Goal: Find contact information: Find contact information

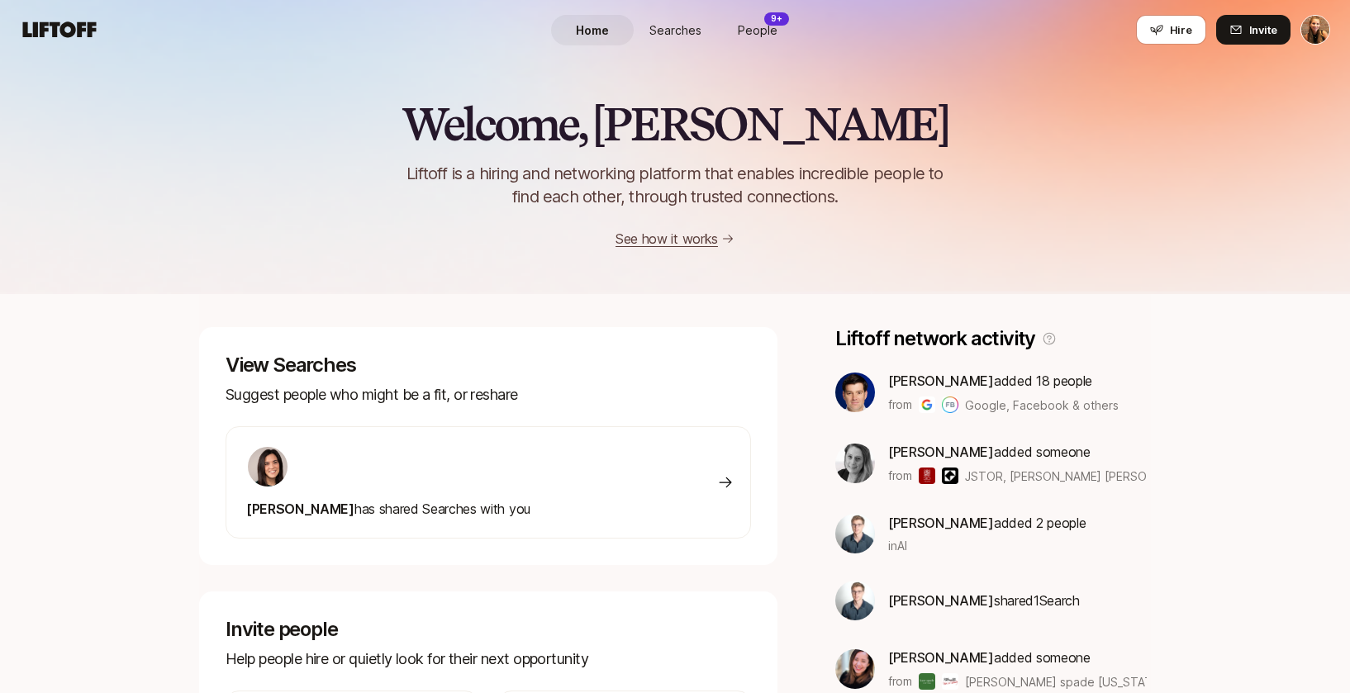
click at [769, 29] on span "People" at bounding box center [758, 29] width 40 height 17
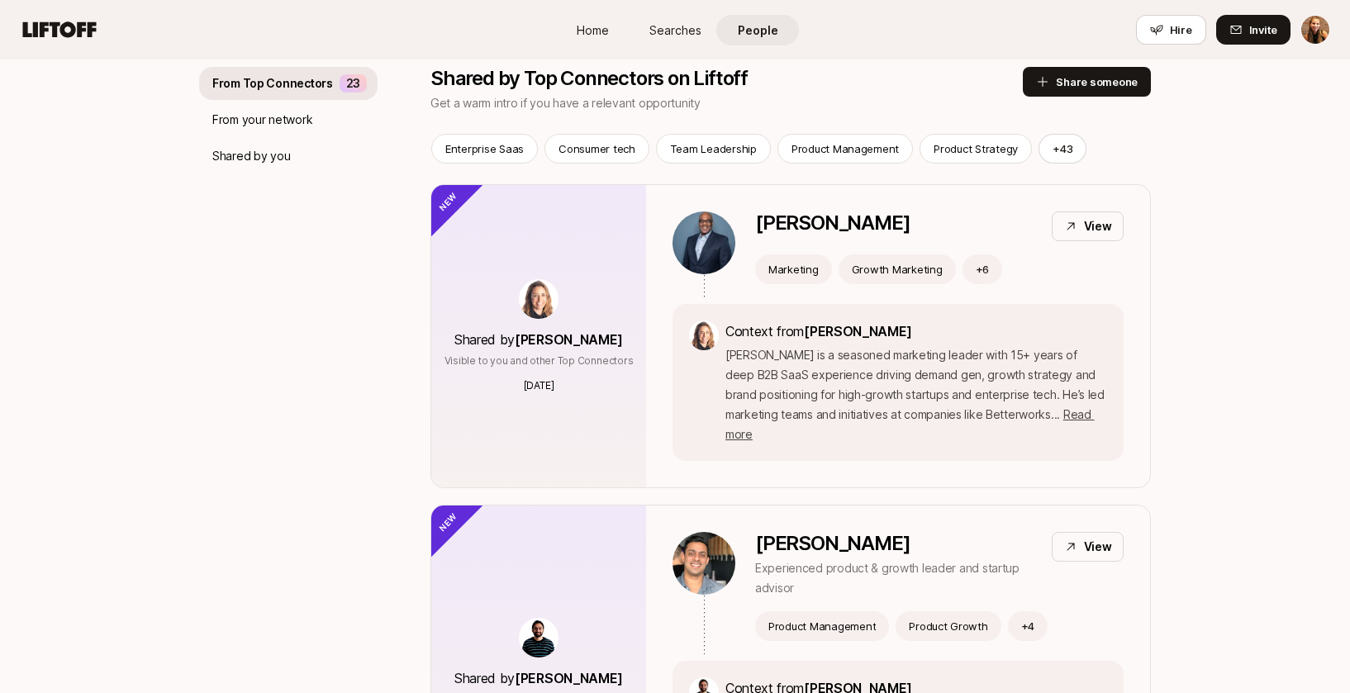
scroll to position [185, 0]
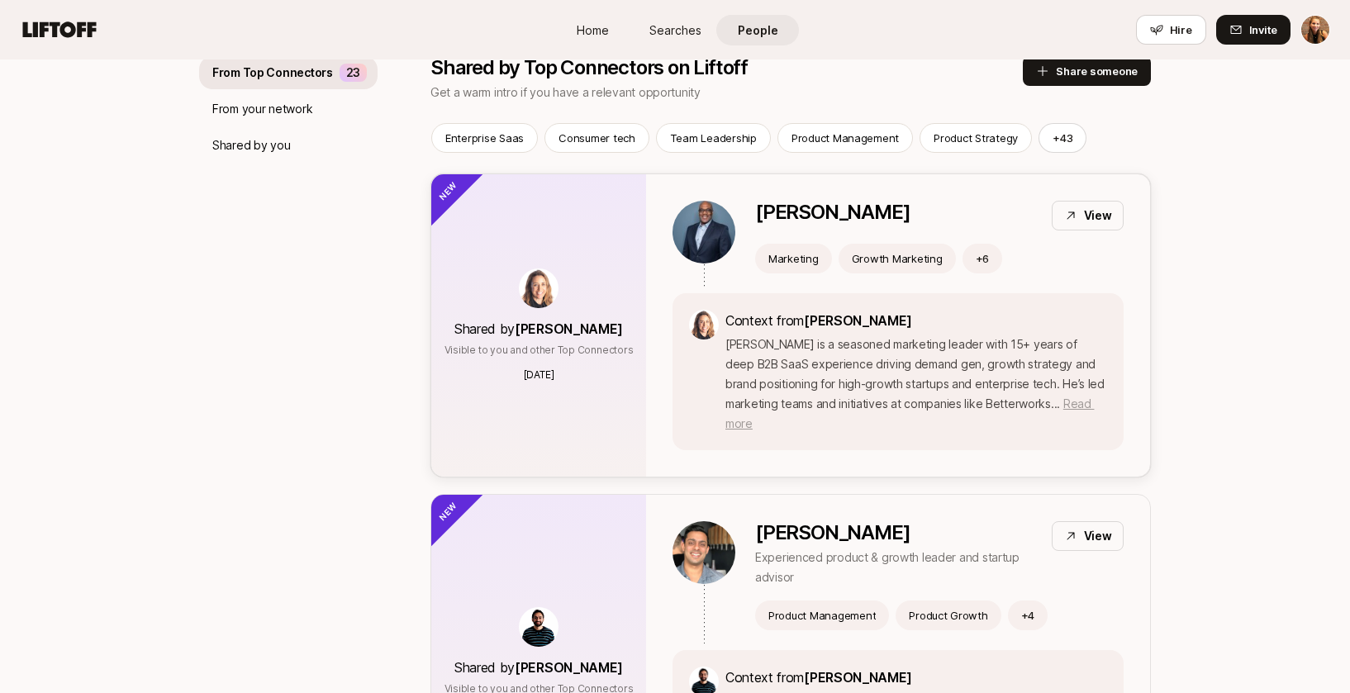
click at [1071, 401] on span "Read more" at bounding box center [909, 413] width 368 height 34
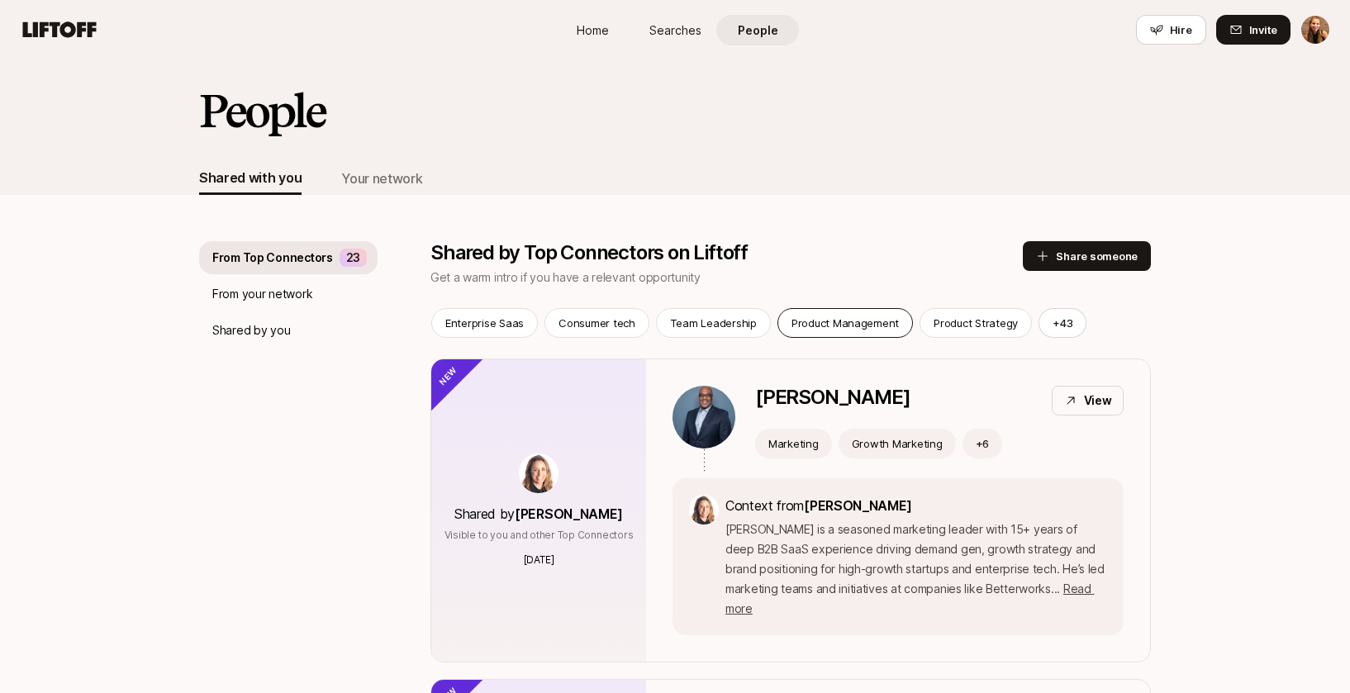
click at [850, 320] on p "Product Management" at bounding box center [844, 323] width 107 height 17
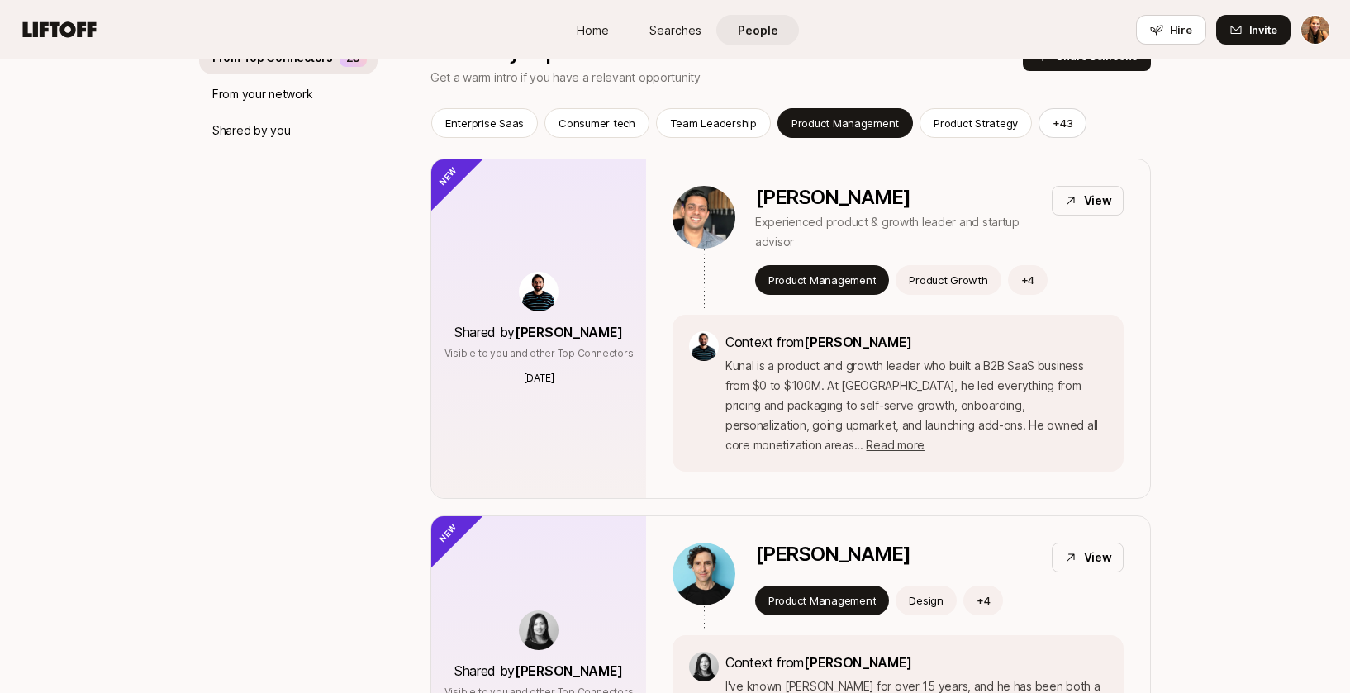
scroll to position [201, 0]
click at [1050, 123] on button "+ 43" at bounding box center [1062, 122] width 48 height 30
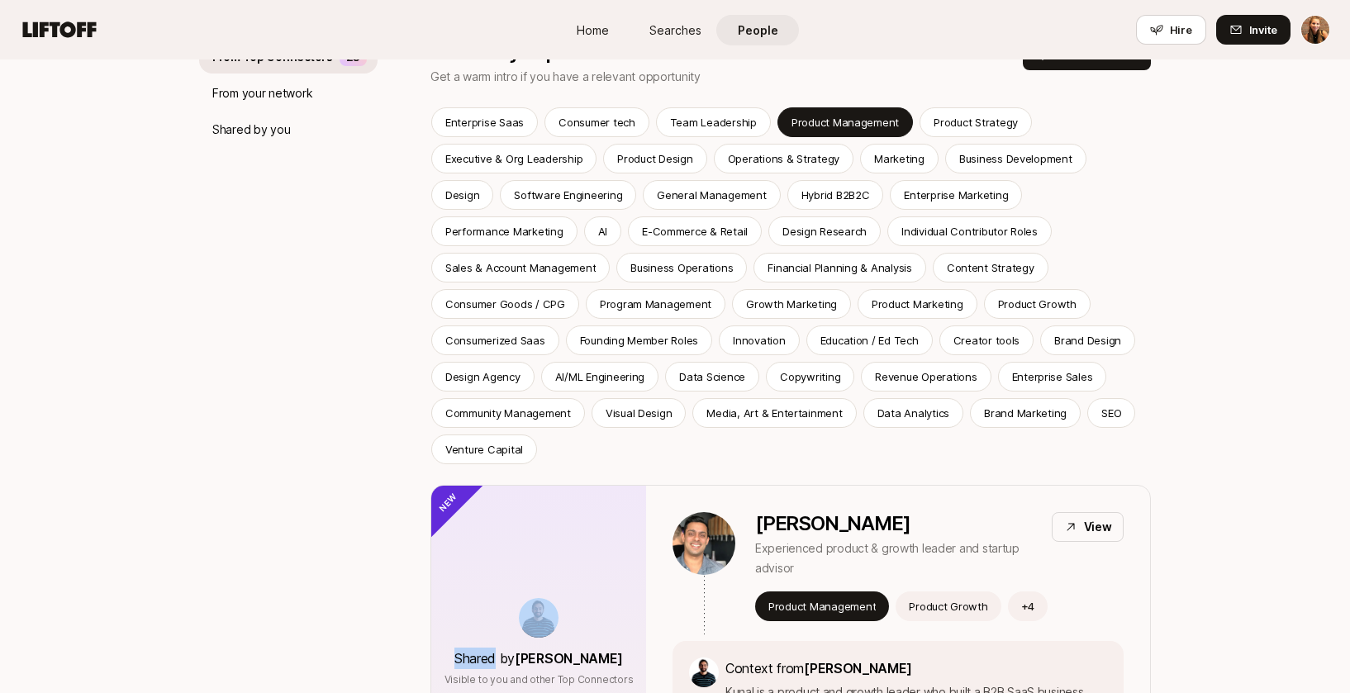
click at [1050, 123] on div "Enterprise Saas Consumer tech Team Leadership Product Management Product Strate…" at bounding box center [790, 285] width 719 height 357
click at [679, 377] on p "Data Science" at bounding box center [712, 376] width 66 height 17
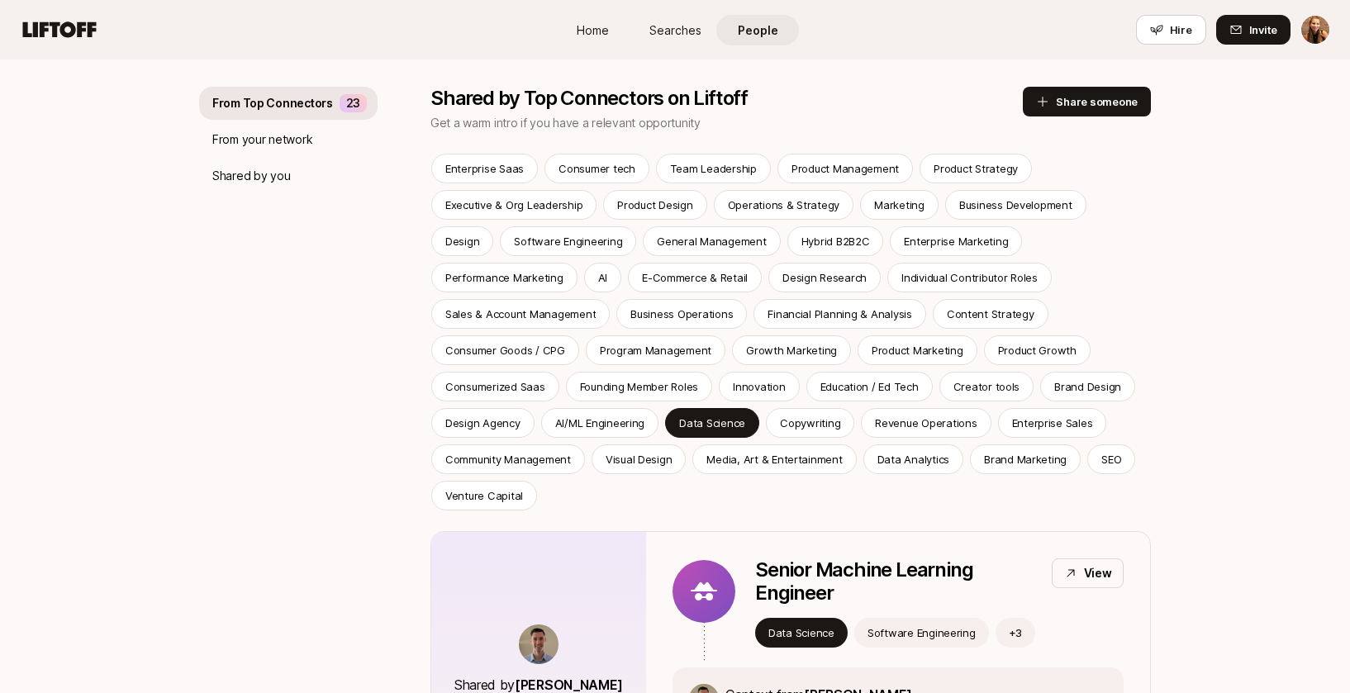
scroll to position [82, 0]
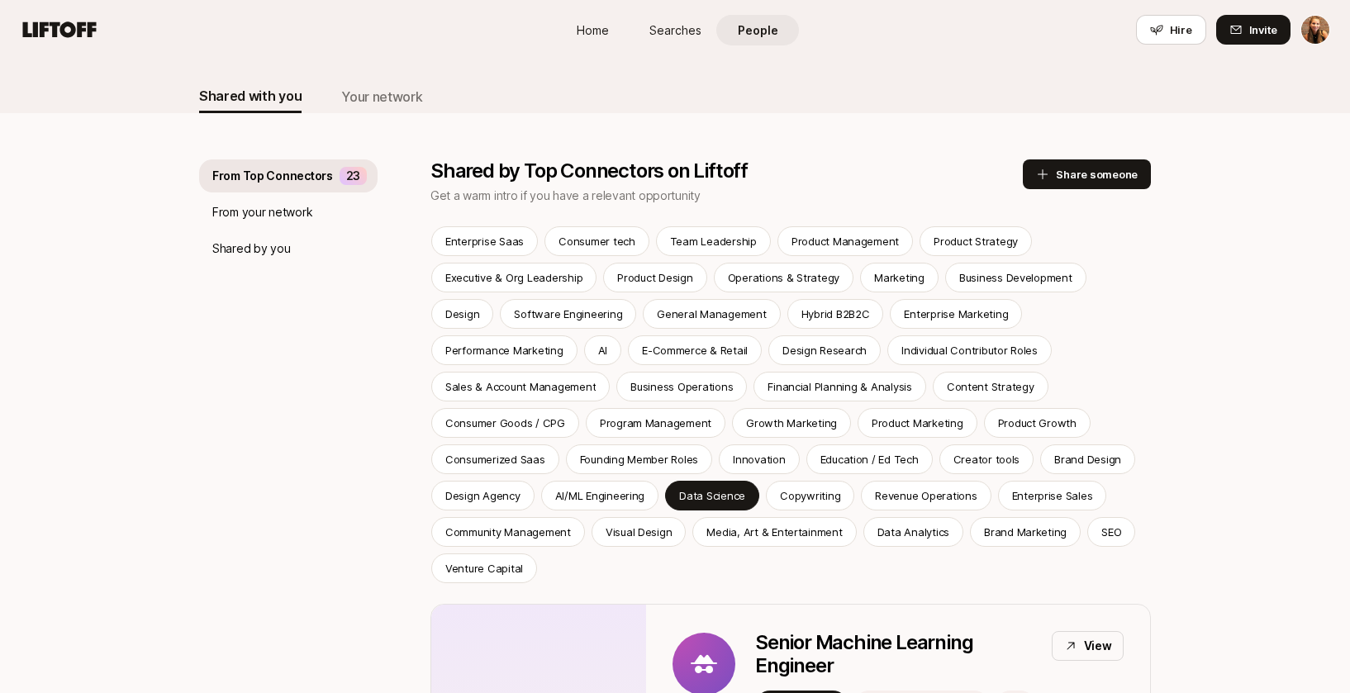
click at [676, 26] on span "Searches" at bounding box center [675, 29] width 52 height 17
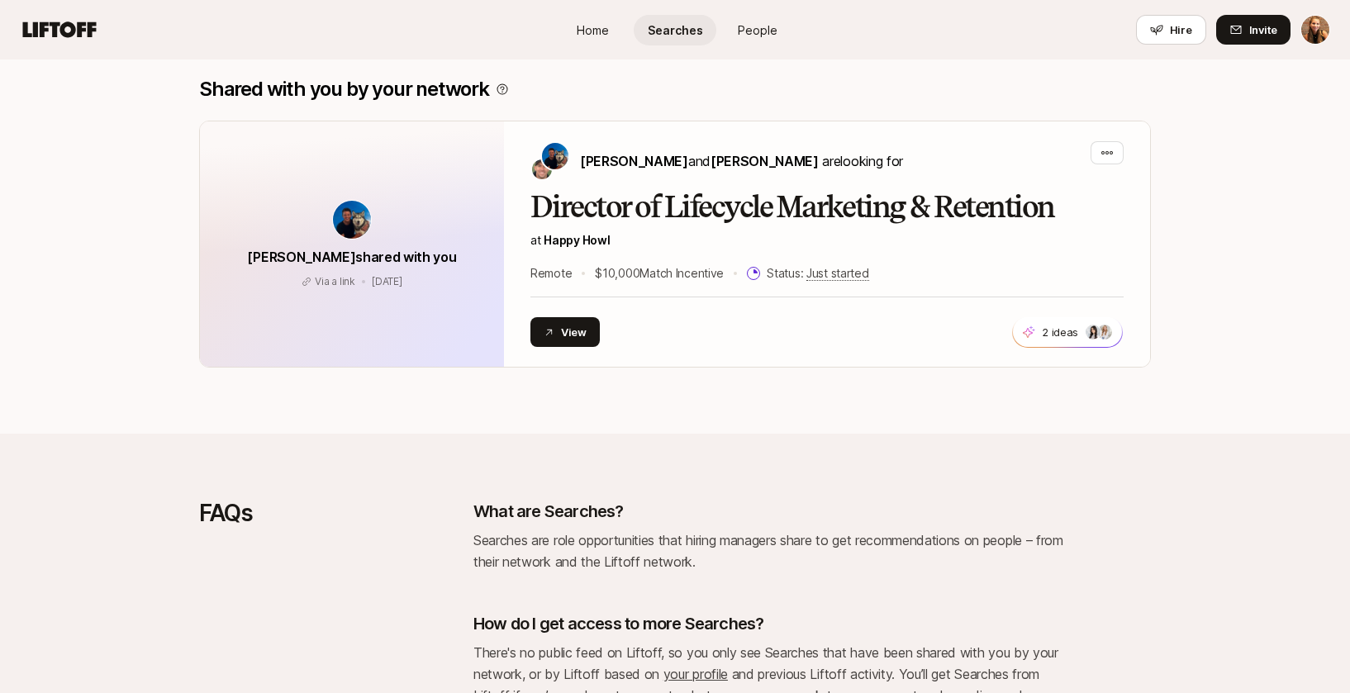
scroll to position [1325, 0]
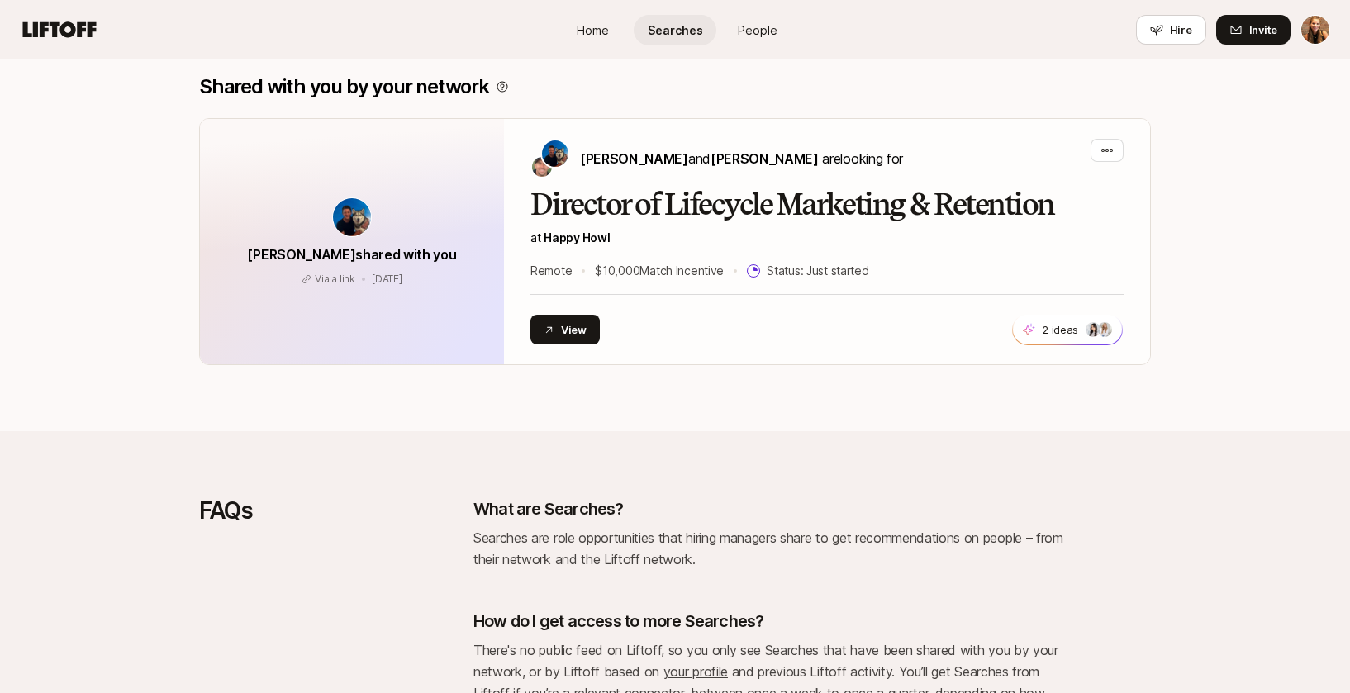
click at [592, 29] on span "Home" at bounding box center [593, 29] width 32 height 17
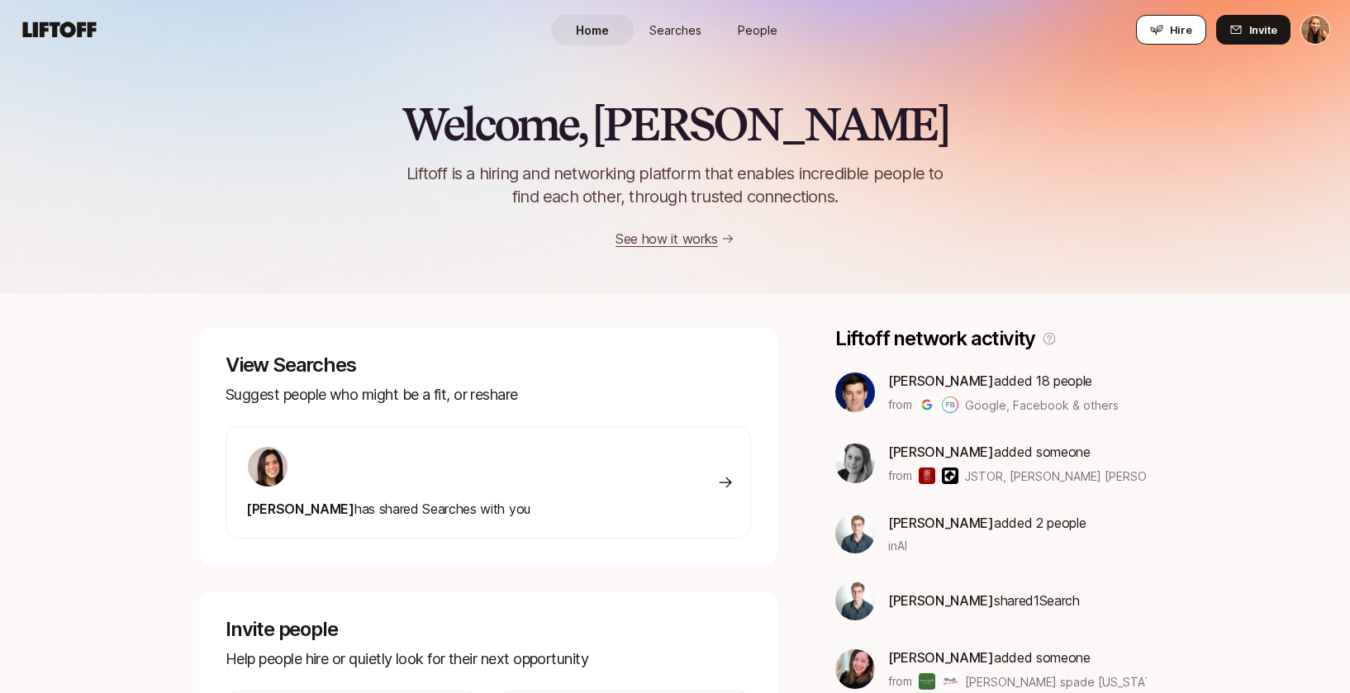
click at [1166, 40] on button "Hire" at bounding box center [1171, 30] width 70 height 30
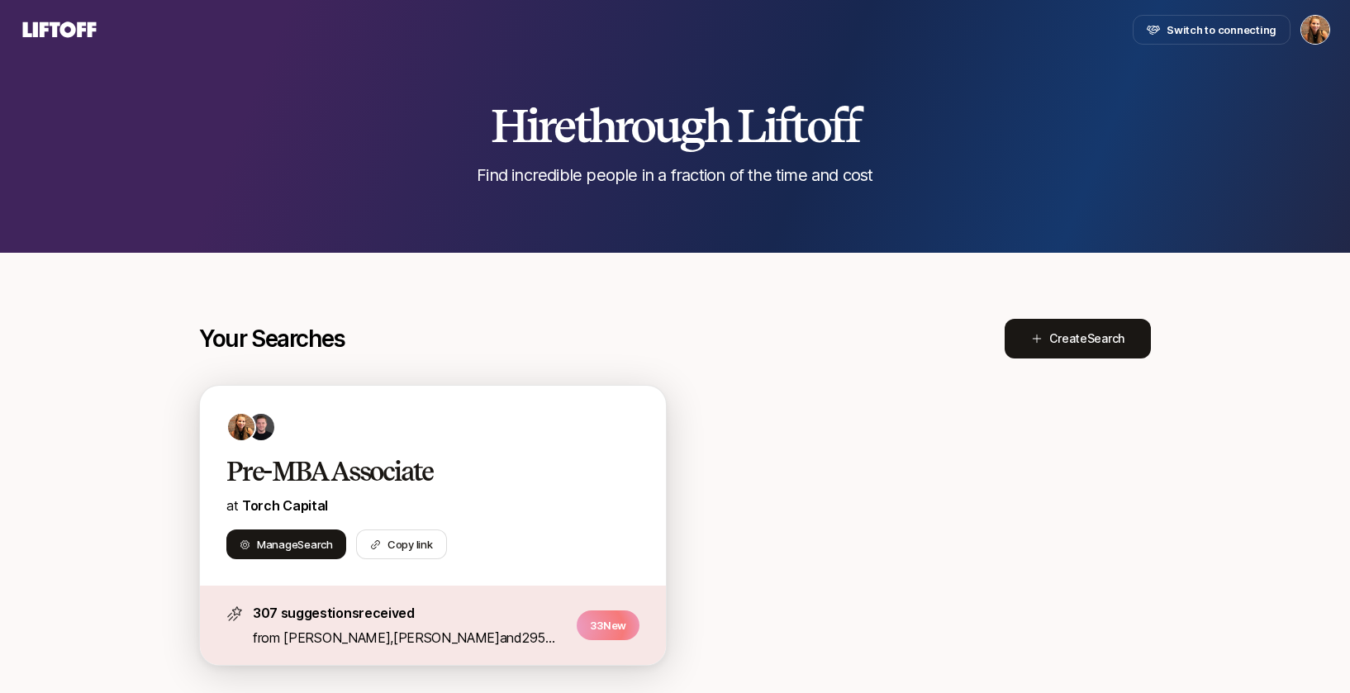
click at [482, 444] on div "Pre-MBA Associate at [GEOGRAPHIC_DATA] Search Copy link" at bounding box center [433, 486] width 466 height 200
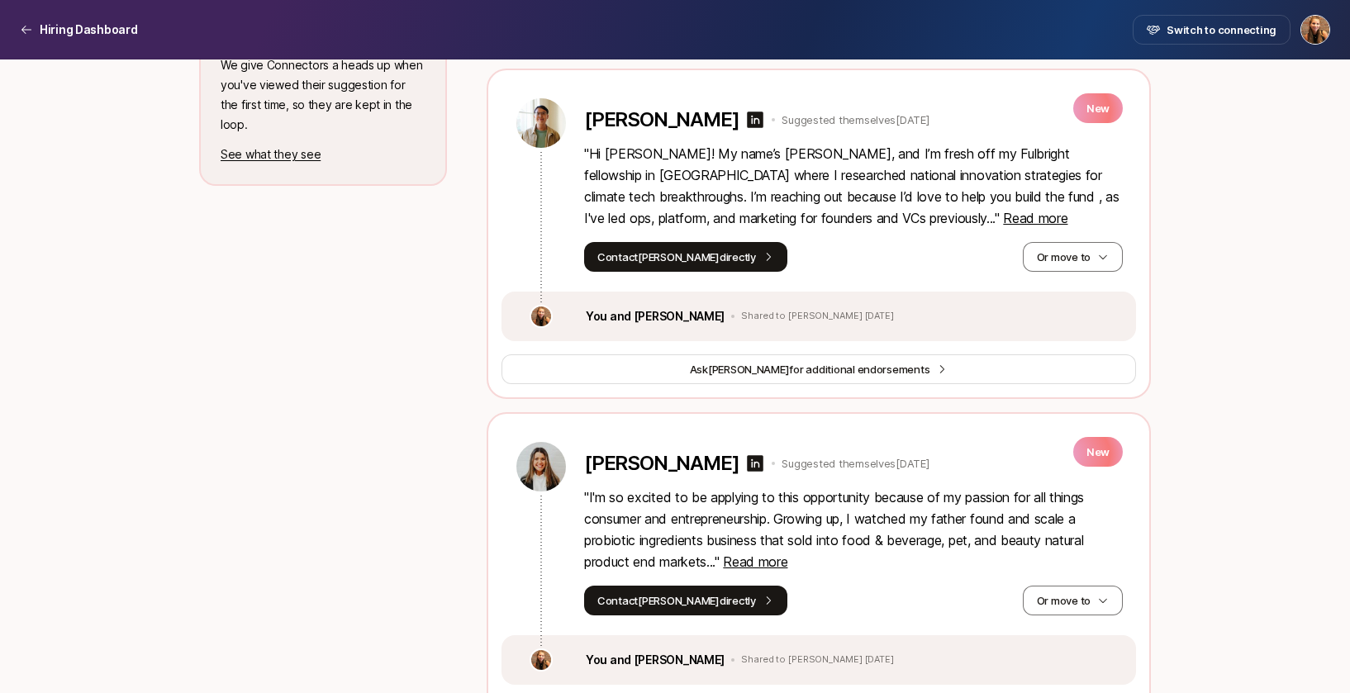
scroll to position [835, 0]
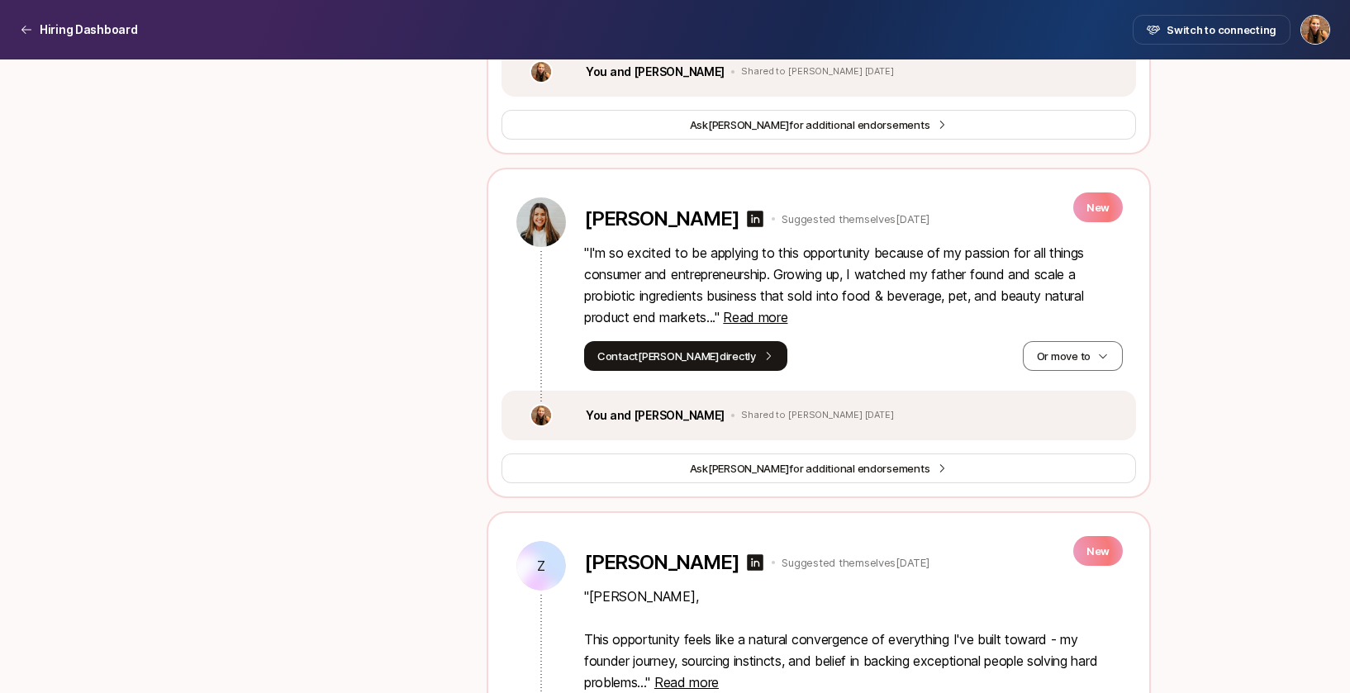
scroll to position [1082, 0]
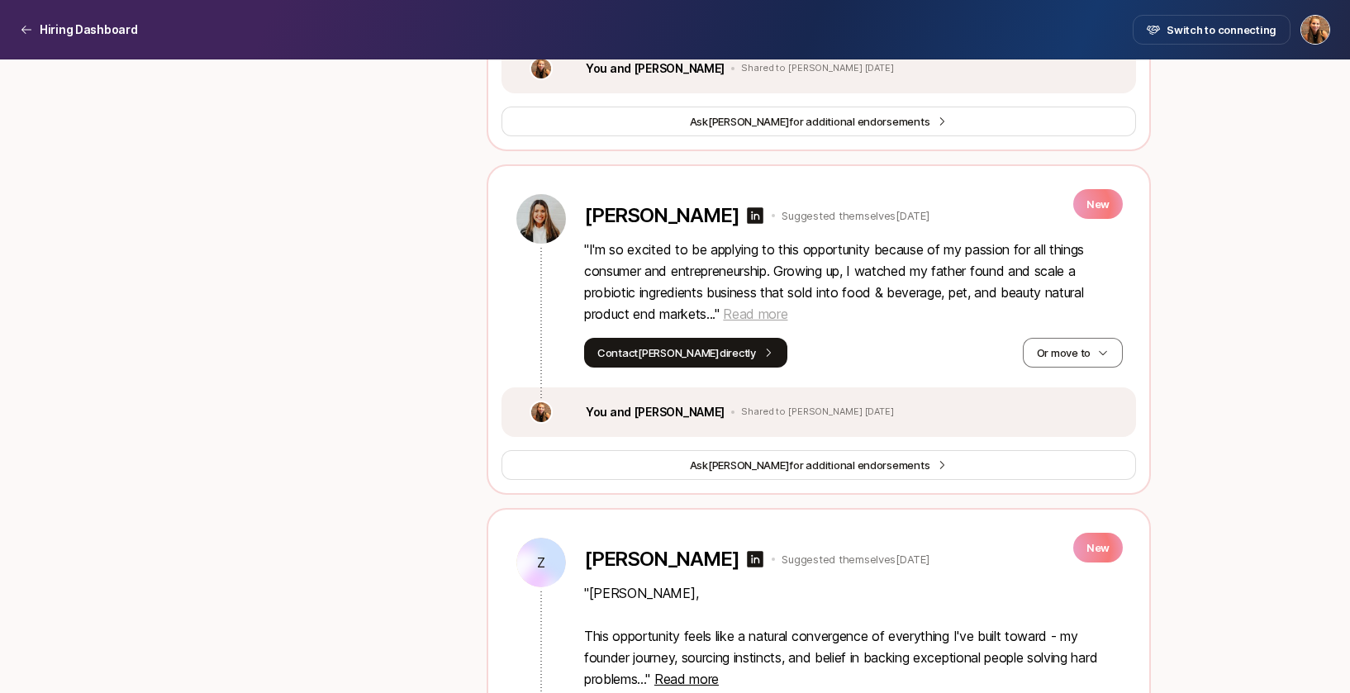
click at [746, 315] on span "Read more" at bounding box center [755, 314] width 64 height 17
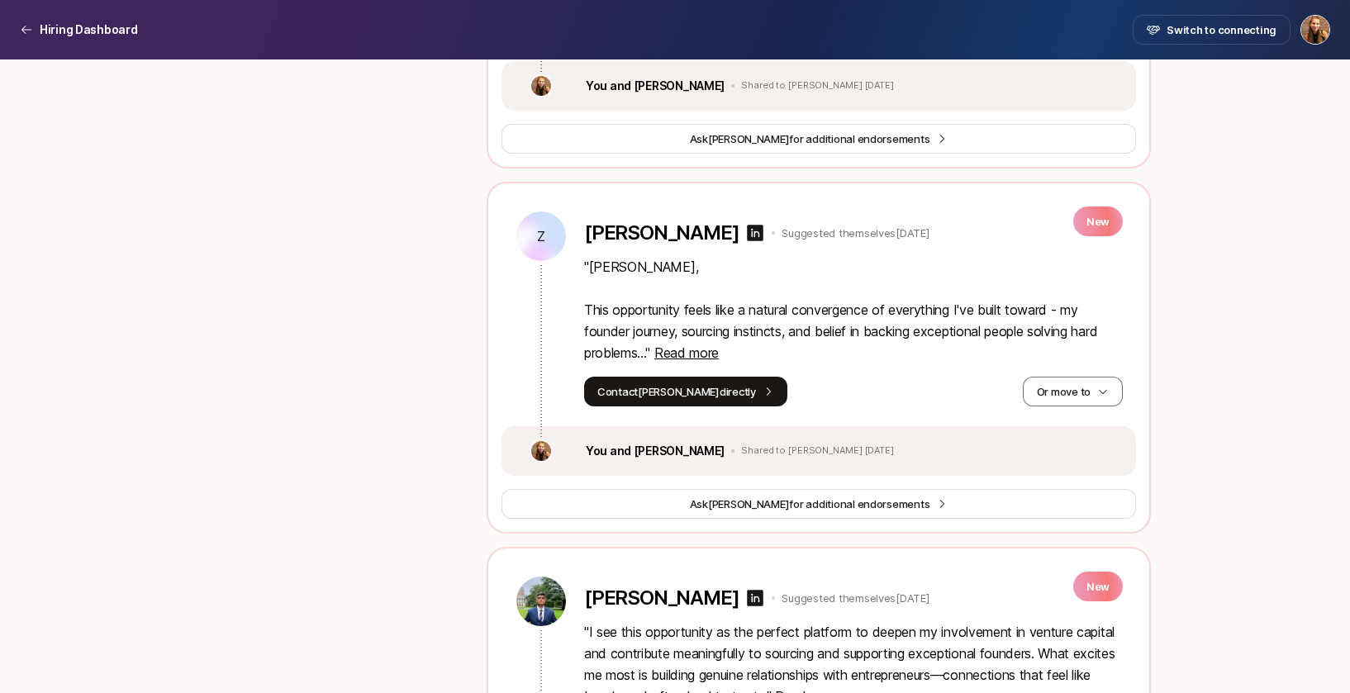
scroll to position [1495, 0]
click at [713, 356] on span "Read more" at bounding box center [686, 352] width 64 height 17
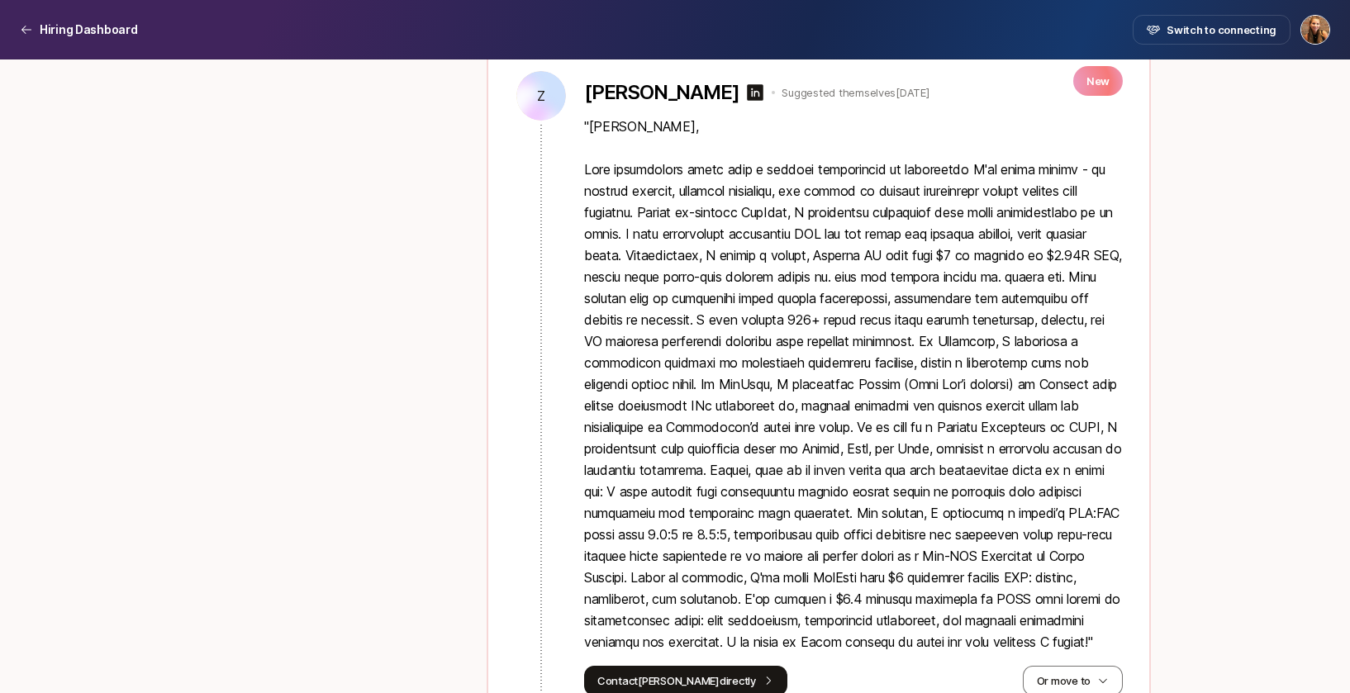
scroll to position [1633, 0]
click at [747, 93] on icon at bounding box center [755, 94] width 17 height 17
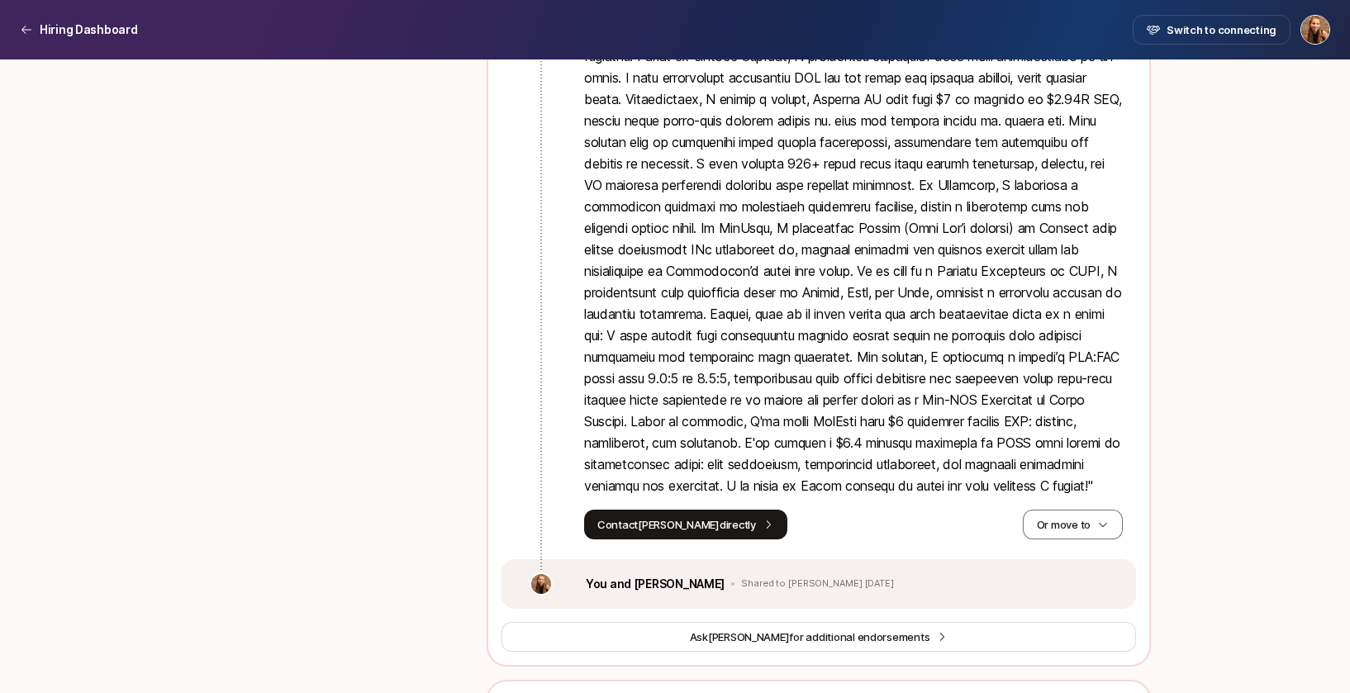
scroll to position [1861, 0]
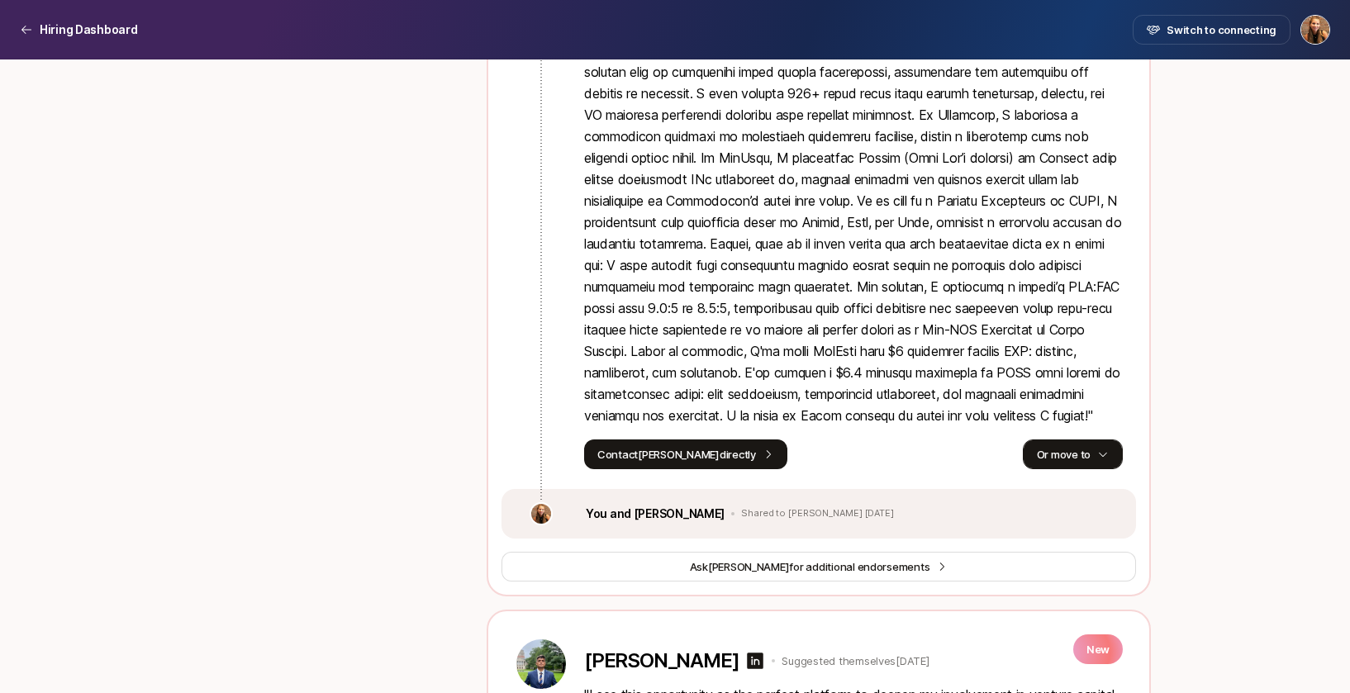
click at [1093, 469] on button "Or move to" at bounding box center [1073, 454] width 100 height 30
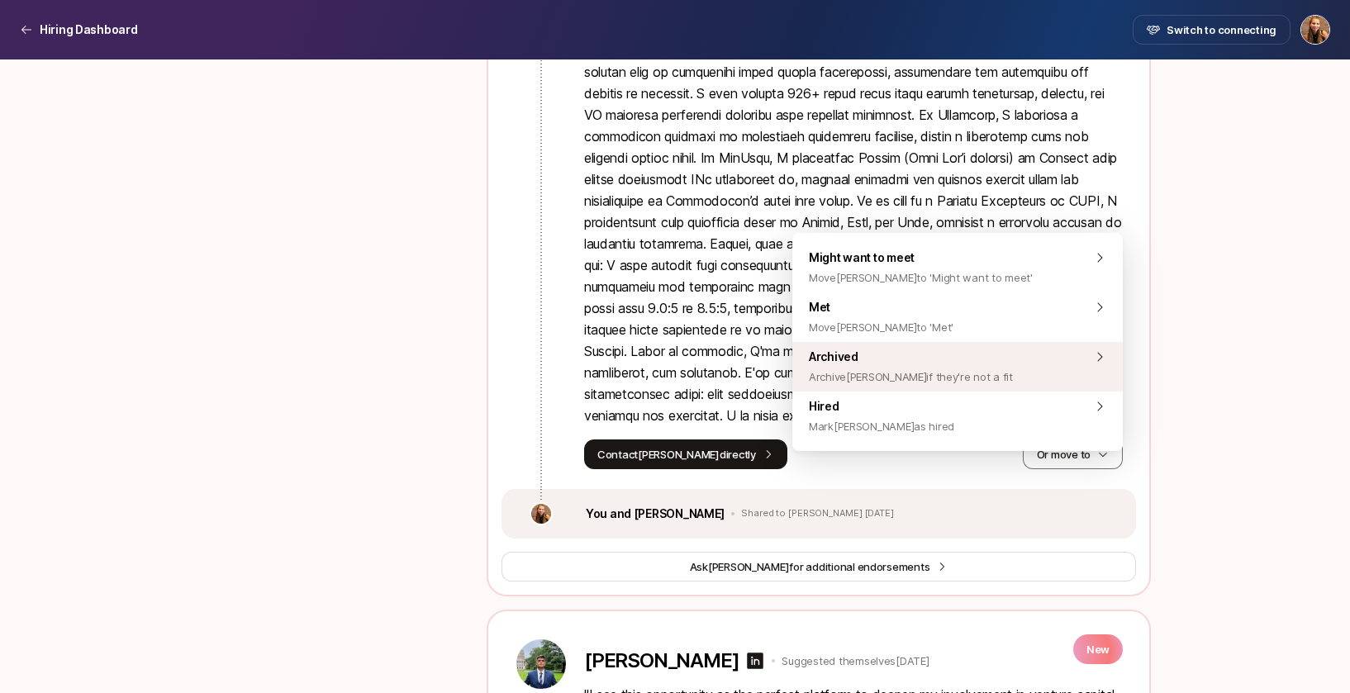
click at [974, 366] on div "Archived Archive [PERSON_NAME] if they're not a fit" at bounding box center [957, 367] width 330 height 50
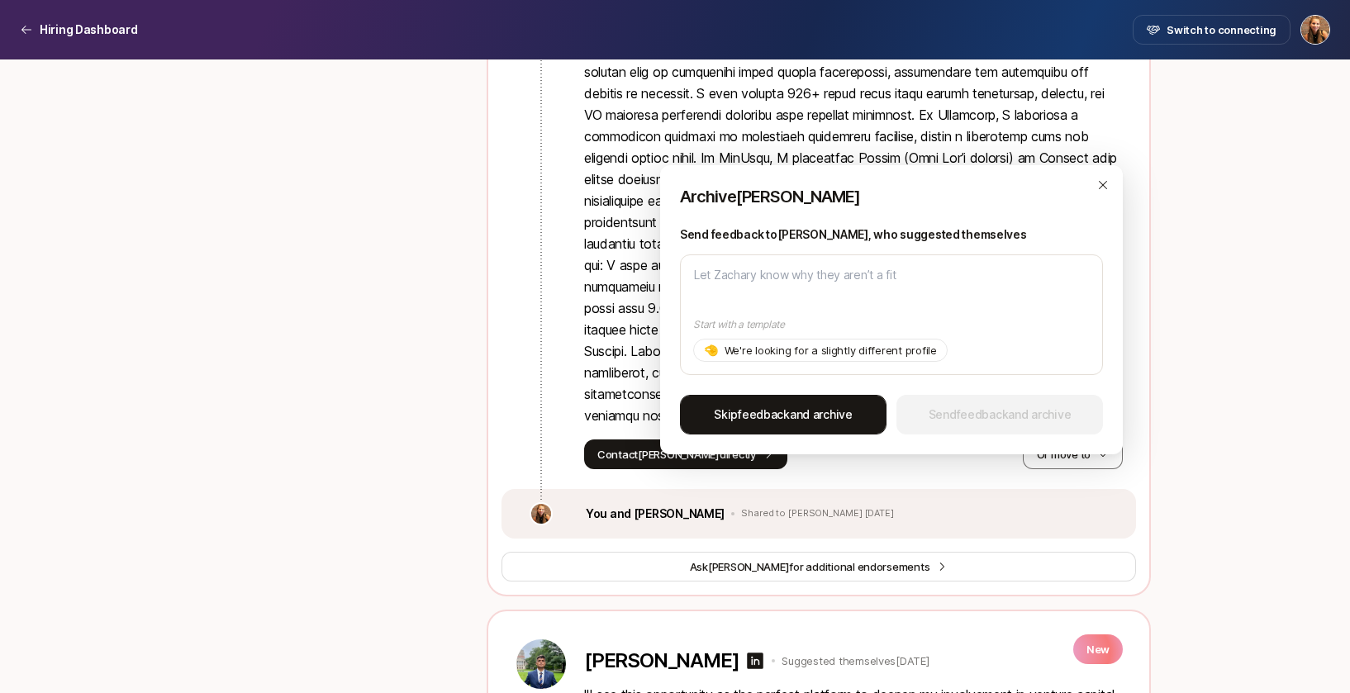
click at [800, 416] on span "Skip feedback and archive" at bounding box center [783, 415] width 139 height 20
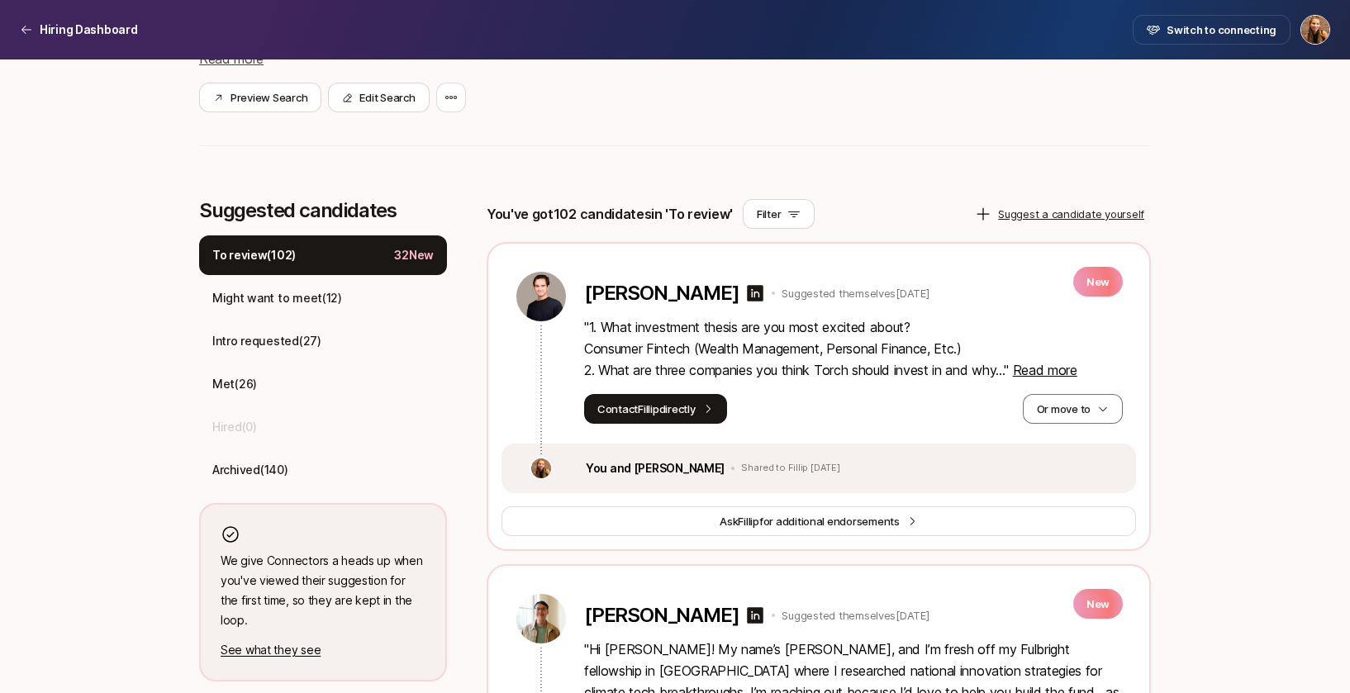
scroll to position [429, 0]
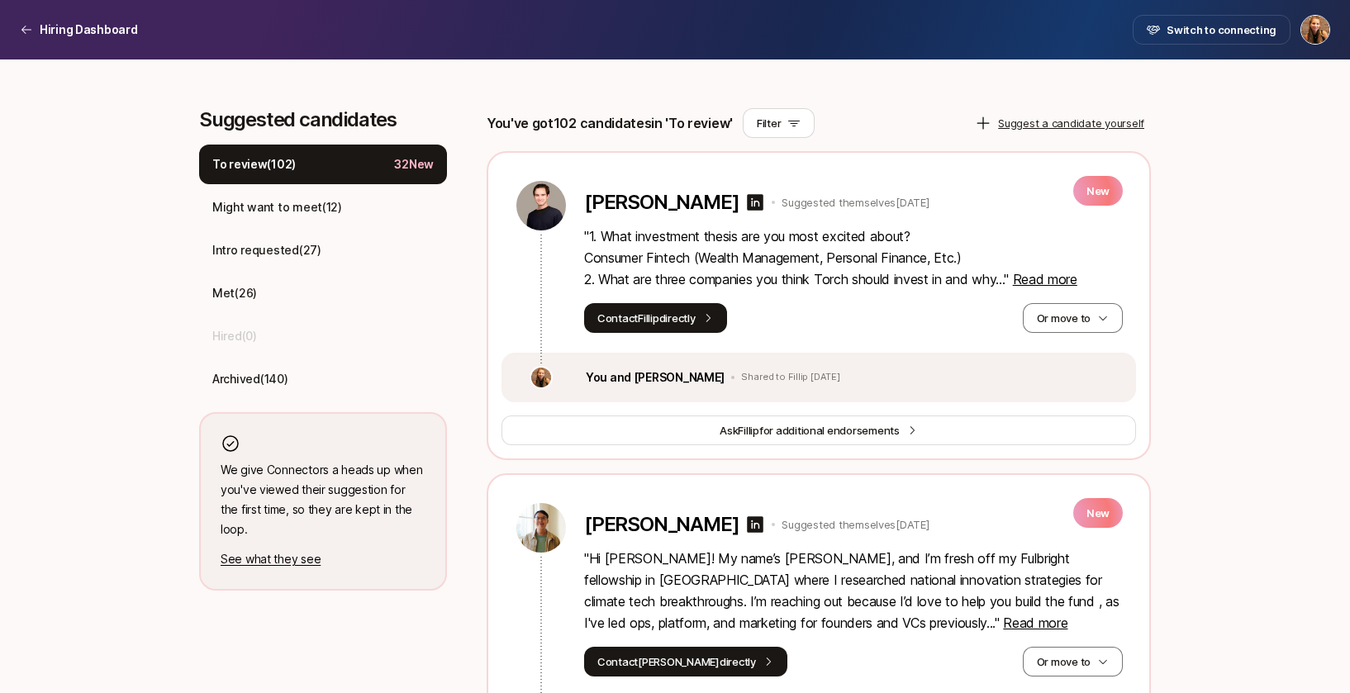
click at [1050, 268] on p "" 1. What investment thesis are you most excited about? Consumer Fintech (Wealt…" at bounding box center [853, 257] width 539 height 64
click at [1047, 273] on span "Read more" at bounding box center [1045, 279] width 64 height 17
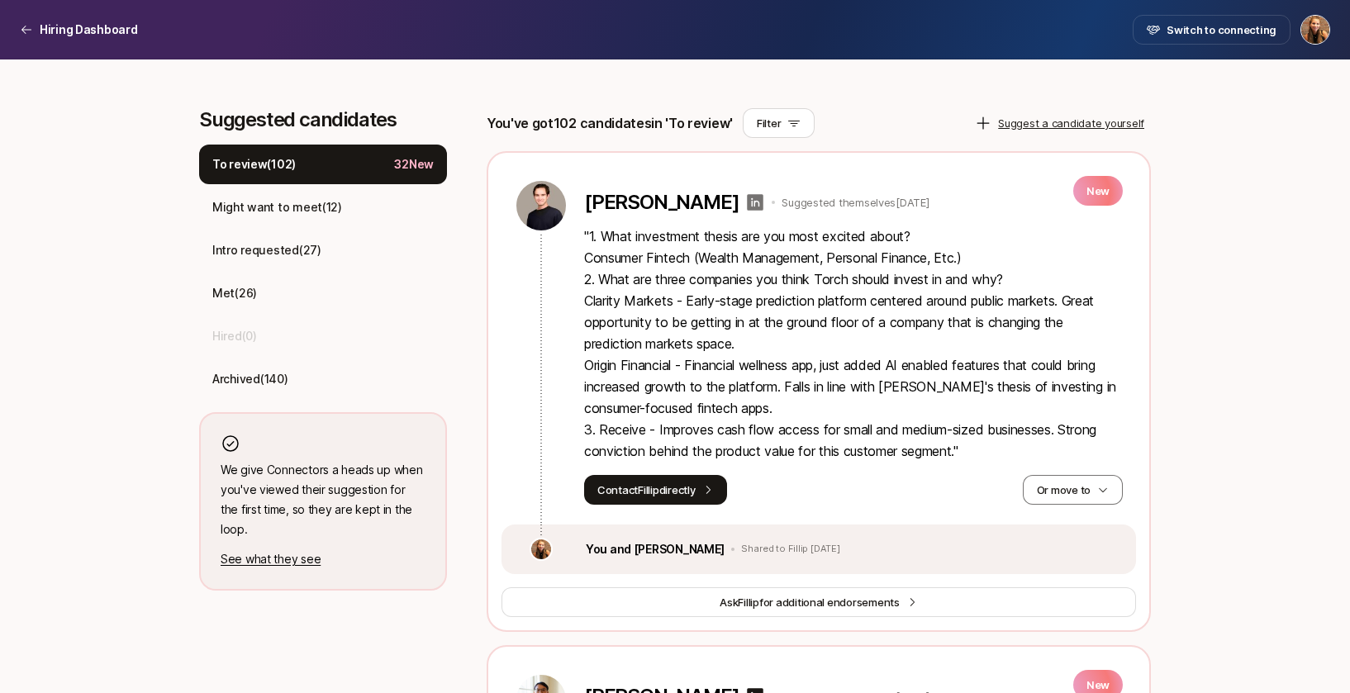
click at [747, 202] on icon at bounding box center [755, 202] width 17 height 17
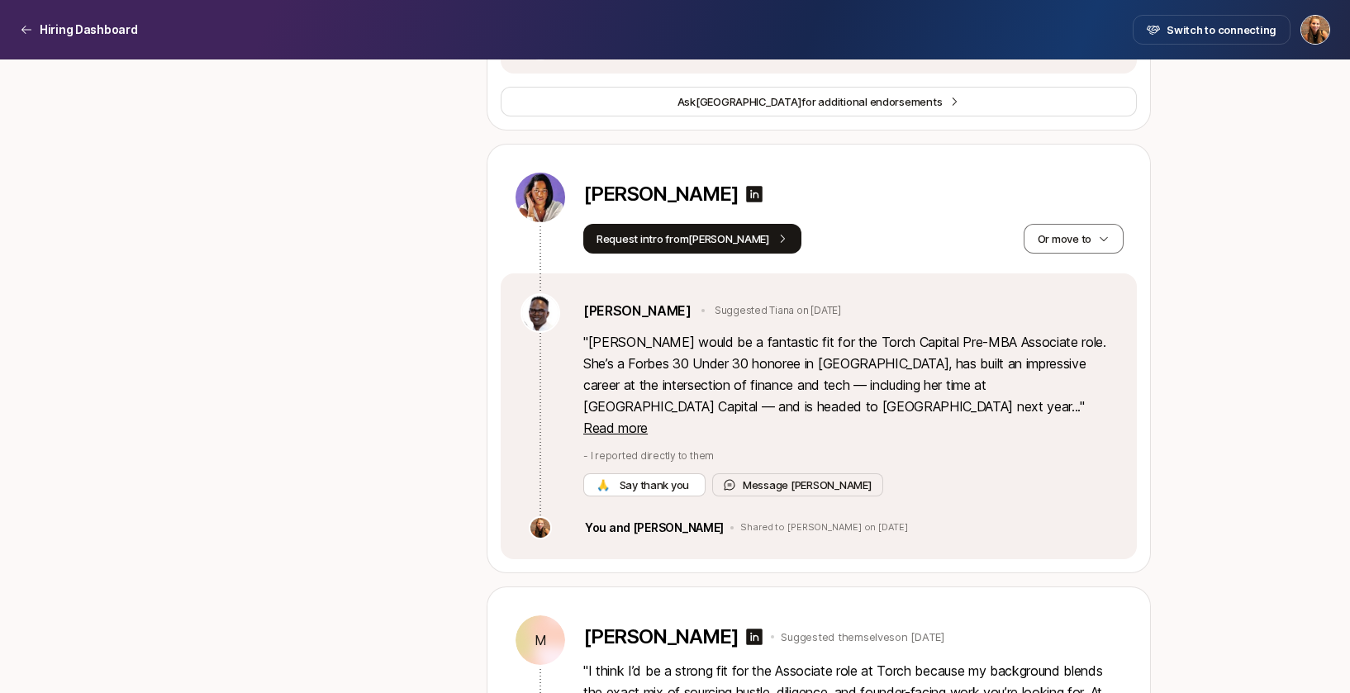
scroll to position [35484, 0]
click at [1090, 225] on button "Or move to" at bounding box center [1073, 240] width 100 height 30
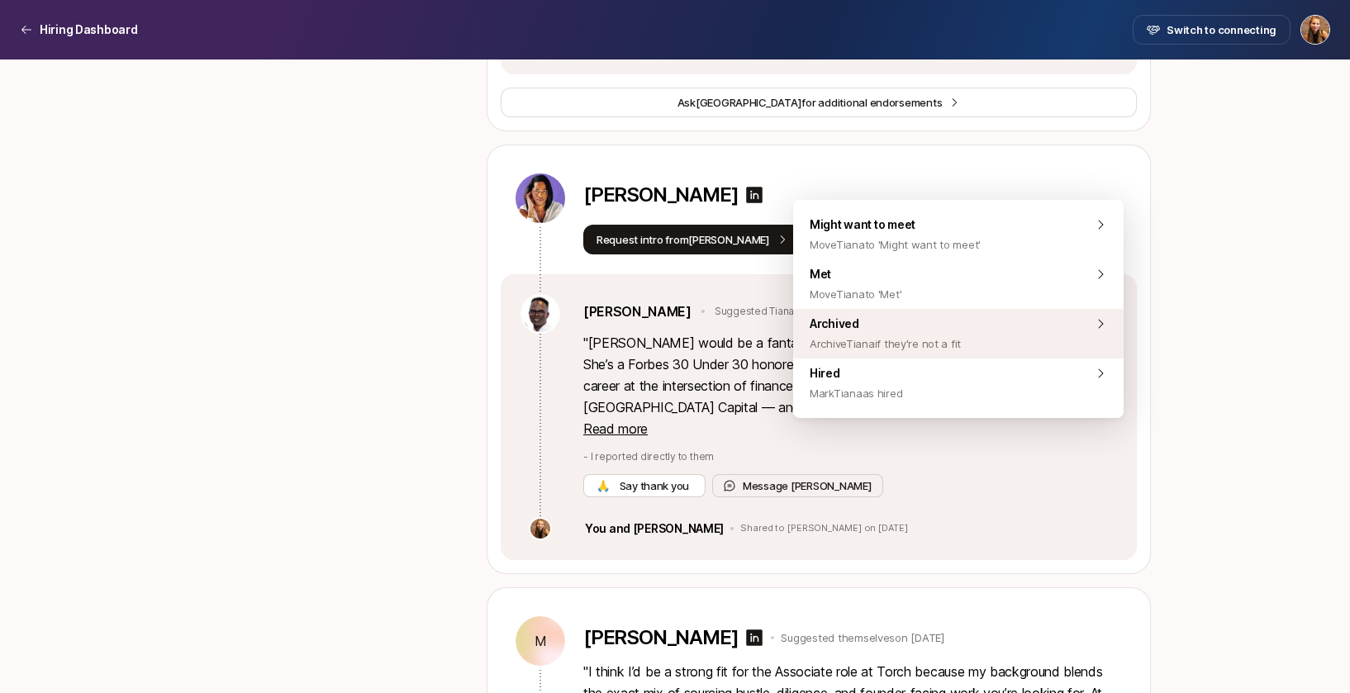
click at [985, 345] on div "Archived Archive Tiana if they're not a fit" at bounding box center [958, 334] width 330 height 50
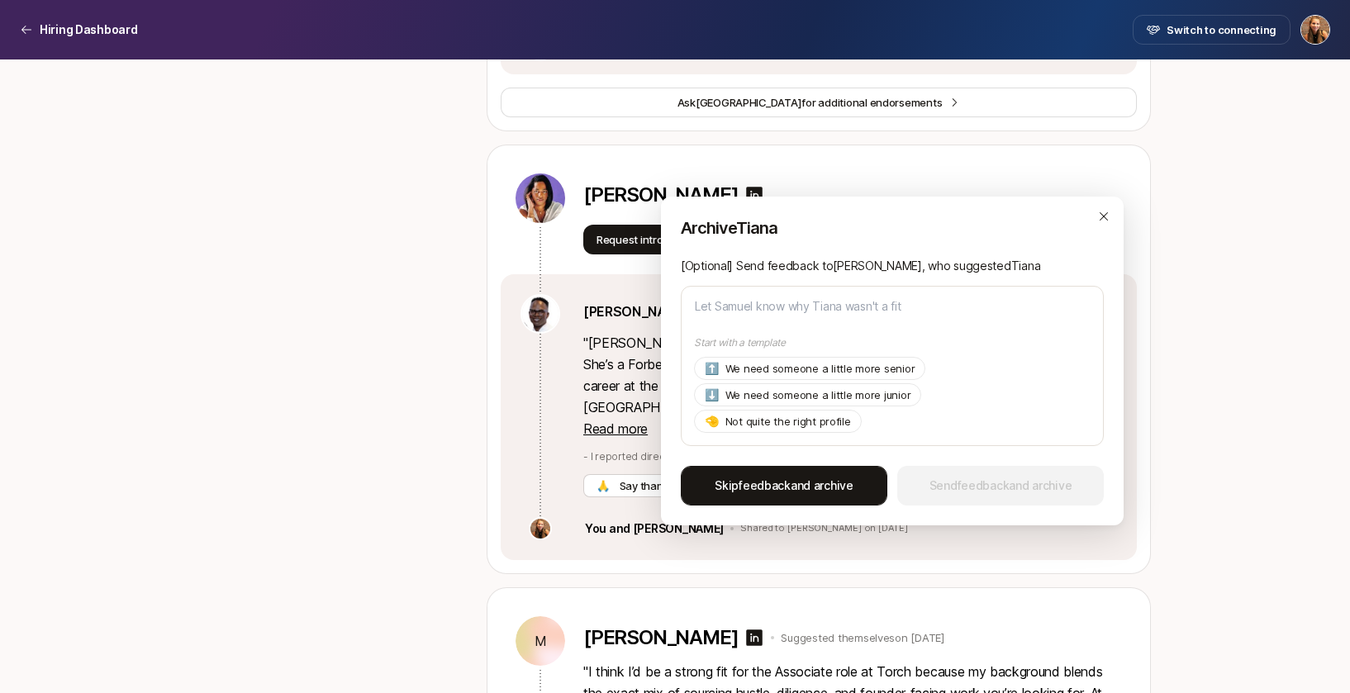
click at [783, 477] on span "Skip feedback and archive" at bounding box center [783, 486] width 139 height 20
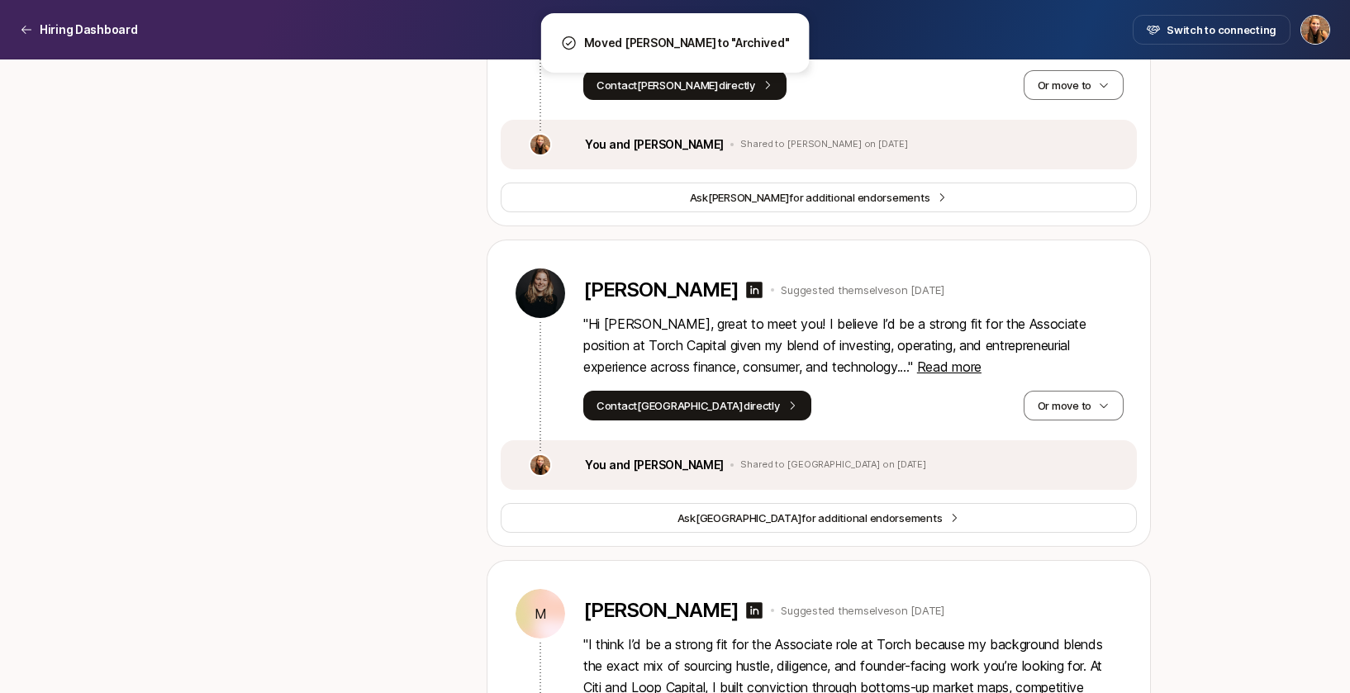
scroll to position [35065, 0]
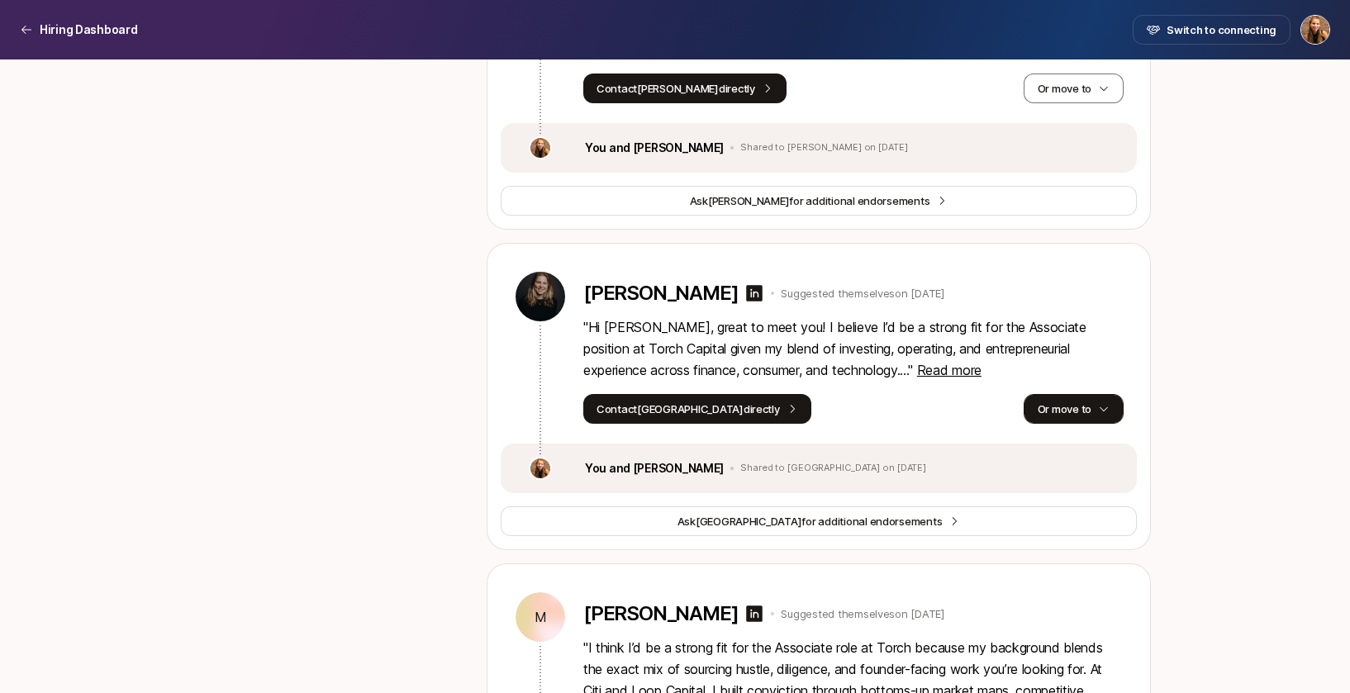
click at [1062, 394] on button "Or move to" at bounding box center [1073, 409] width 100 height 30
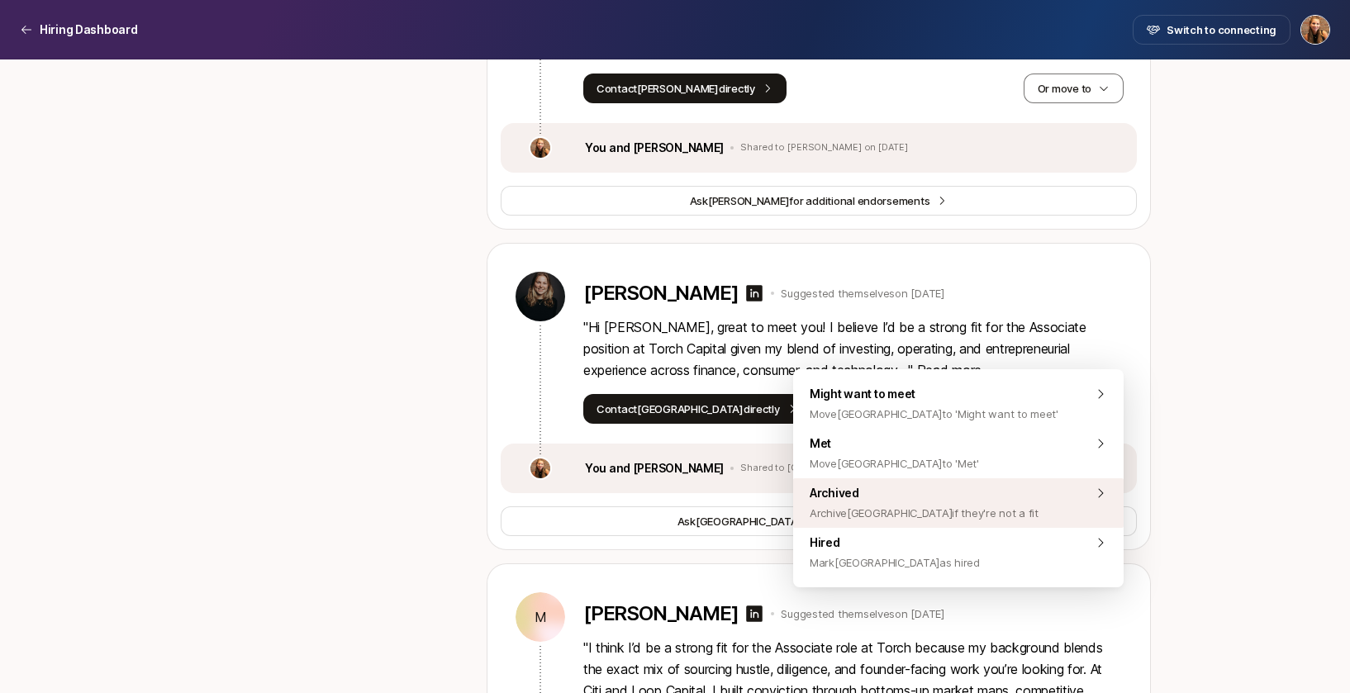
click at [926, 497] on span "Archived Archive Madison if they're not a fit" at bounding box center [923, 503] width 229 height 40
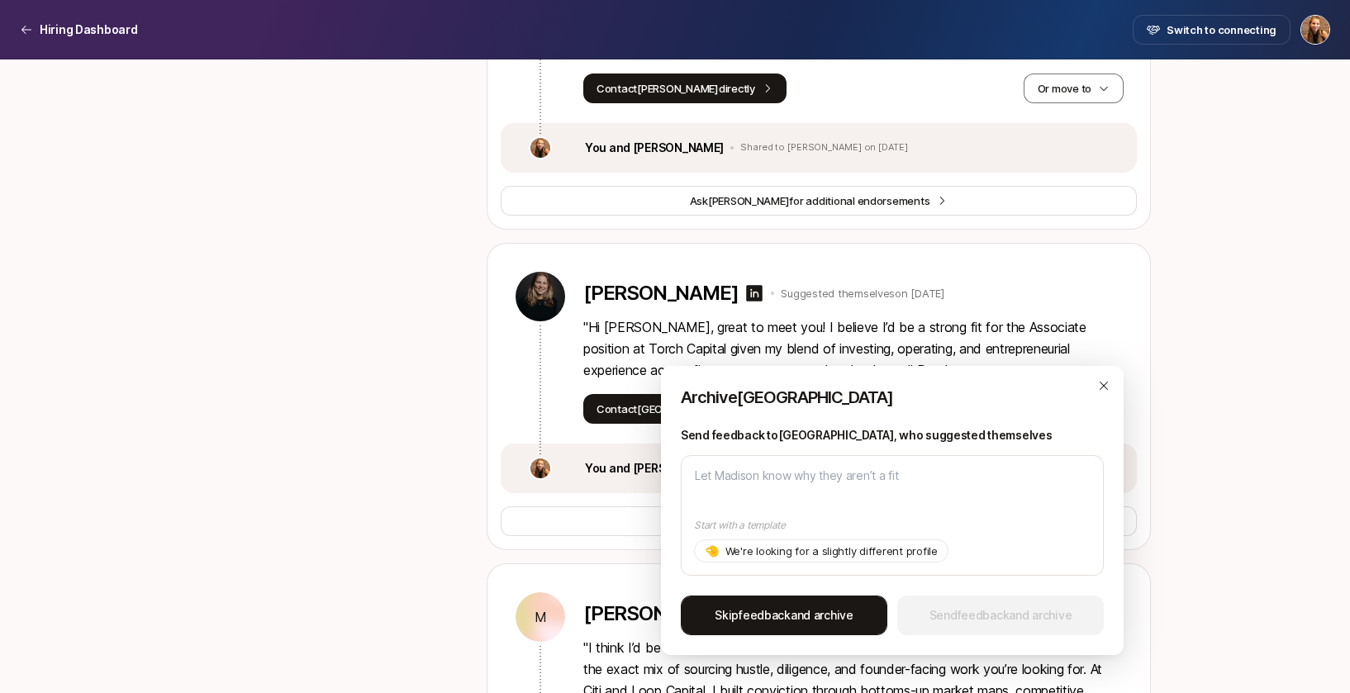
click at [790, 614] on span "Skip feedback and archive" at bounding box center [783, 615] width 139 height 20
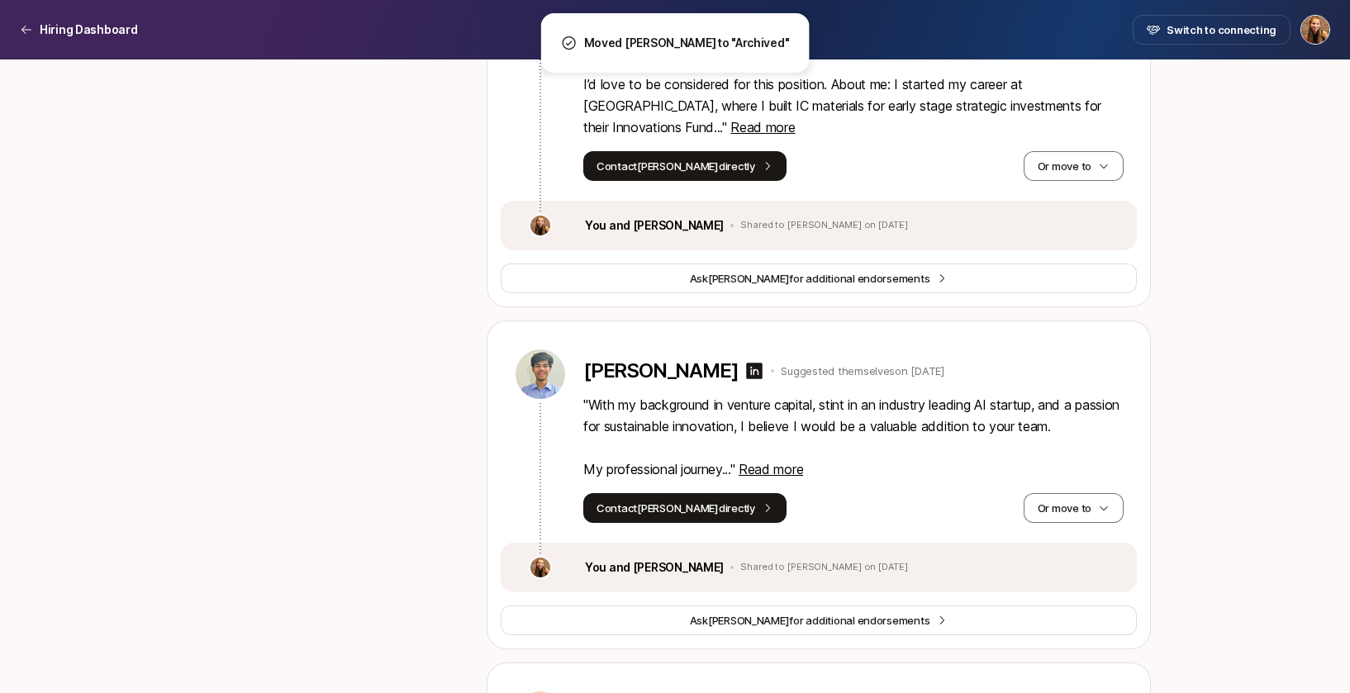
scroll to position [34645, 0]
click at [840, 395] on p "" With my background in venture capital, stint in an industry leading AI startu…" at bounding box center [853, 438] width 540 height 86
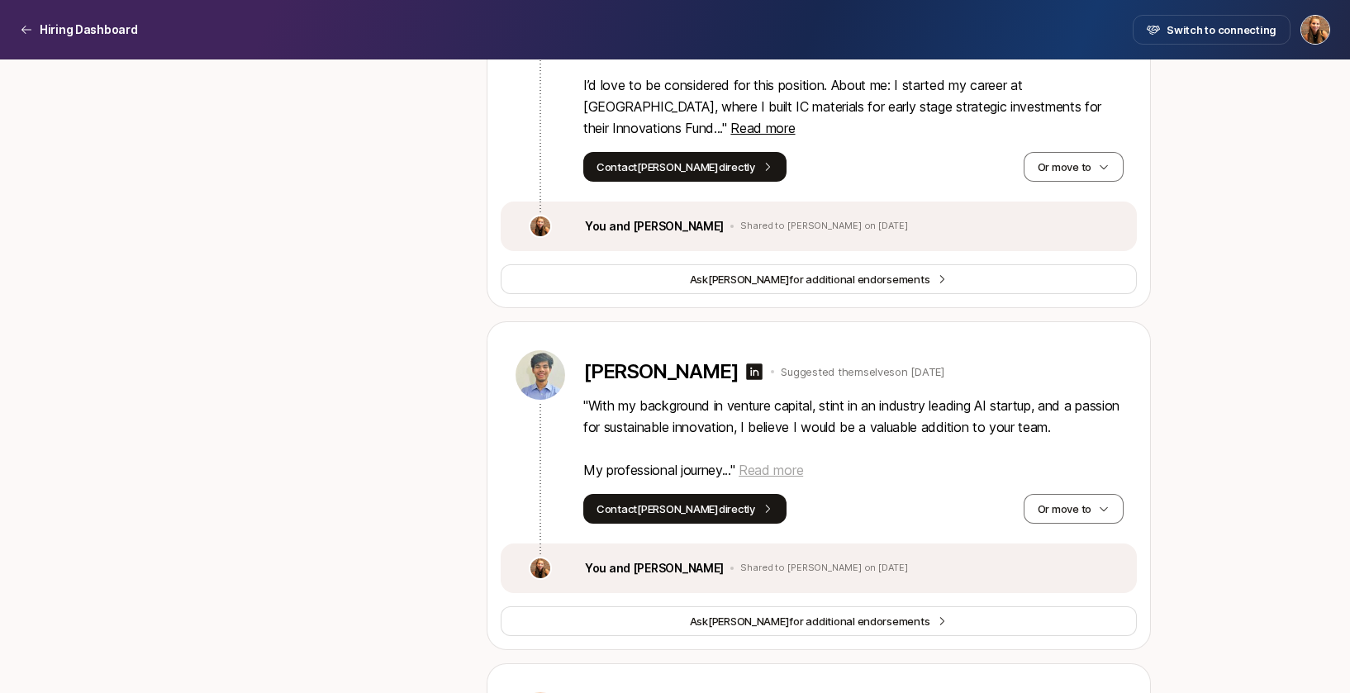
click at [785, 462] on span "Read more" at bounding box center [770, 470] width 64 height 17
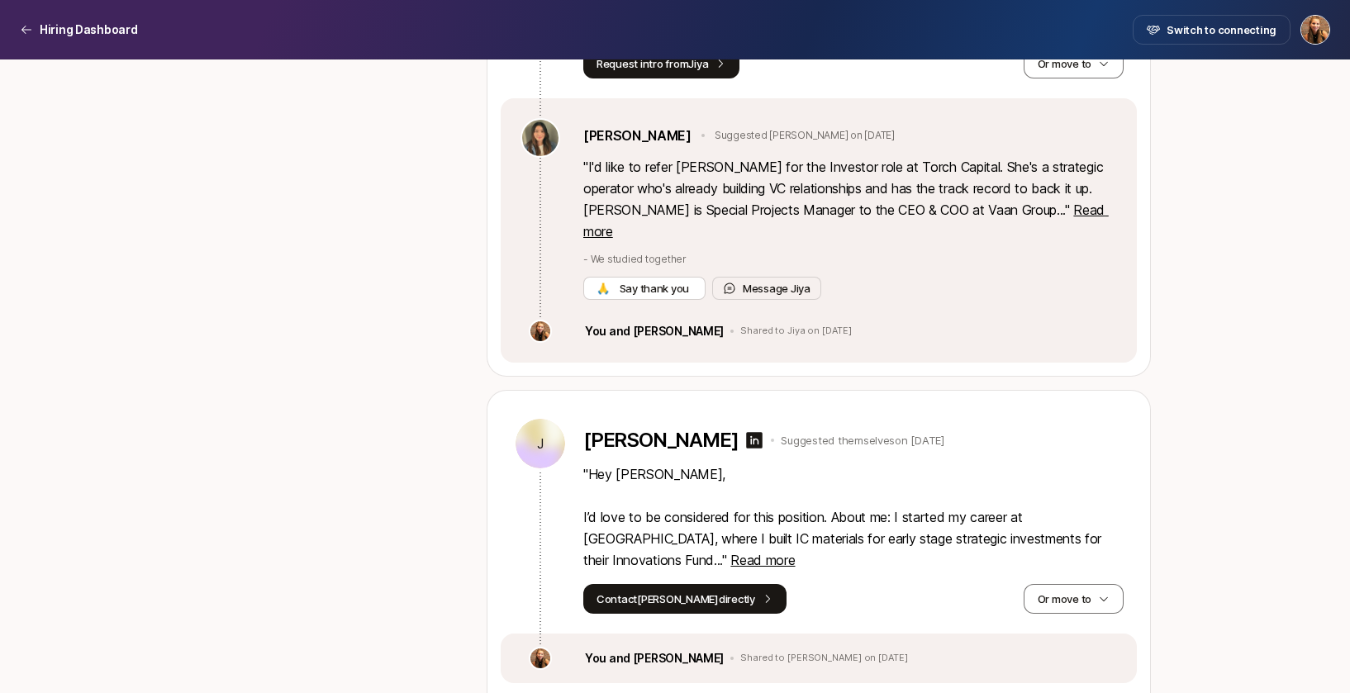
scroll to position [34210, 0]
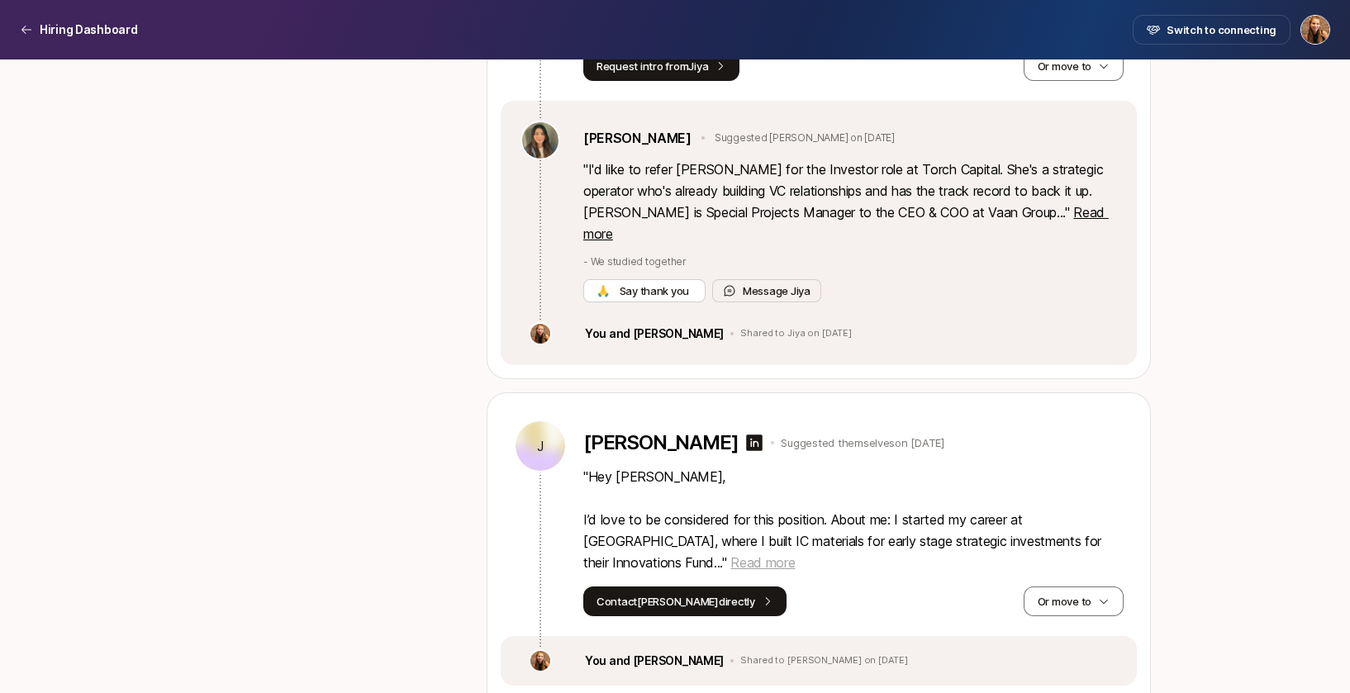
click at [730, 554] on span "Read more" at bounding box center [762, 562] width 64 height 17
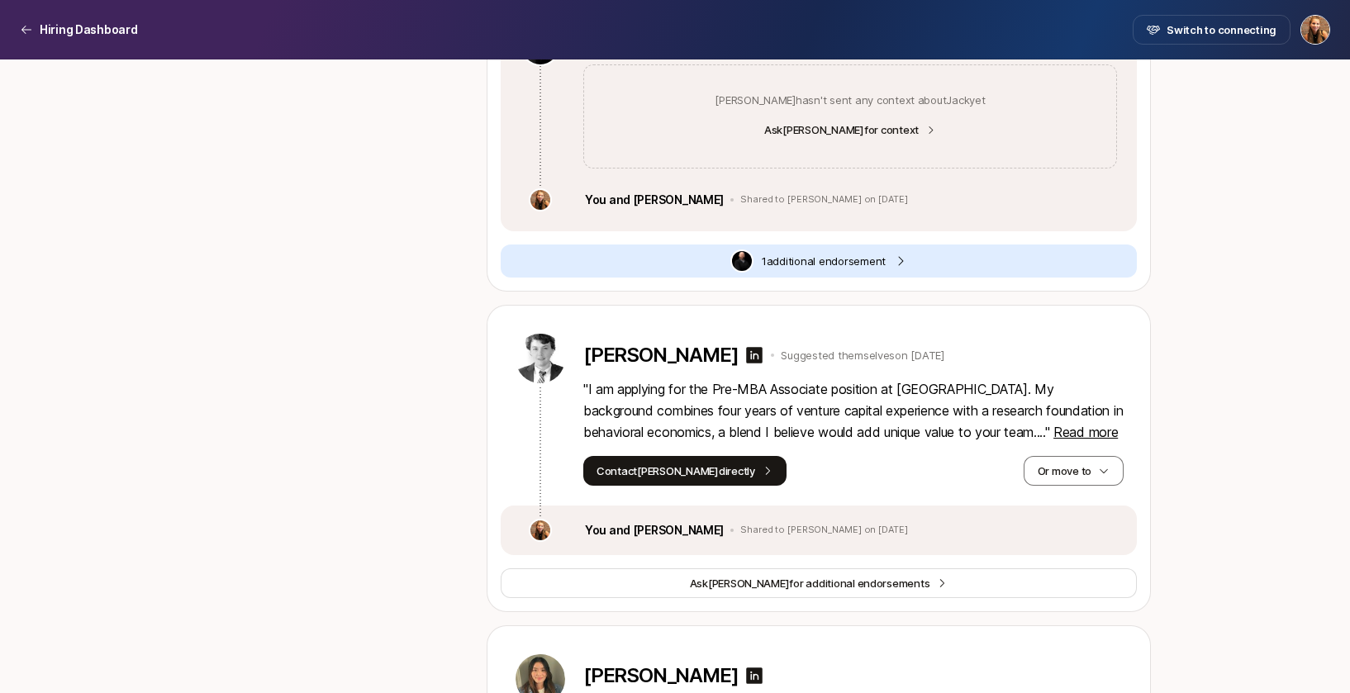
scroll to position [33553, 0]
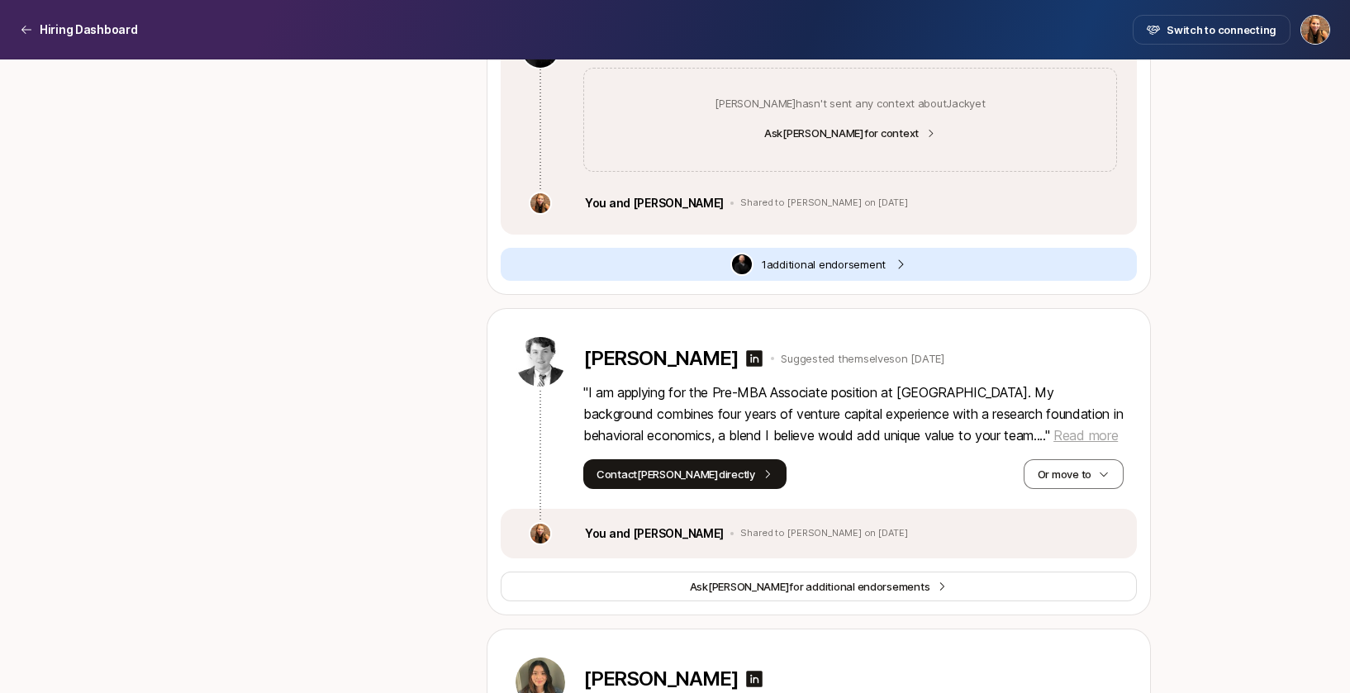
click at [1068, 427] on span "Read more" at bounding box center [1085, 435] width 64 height 17
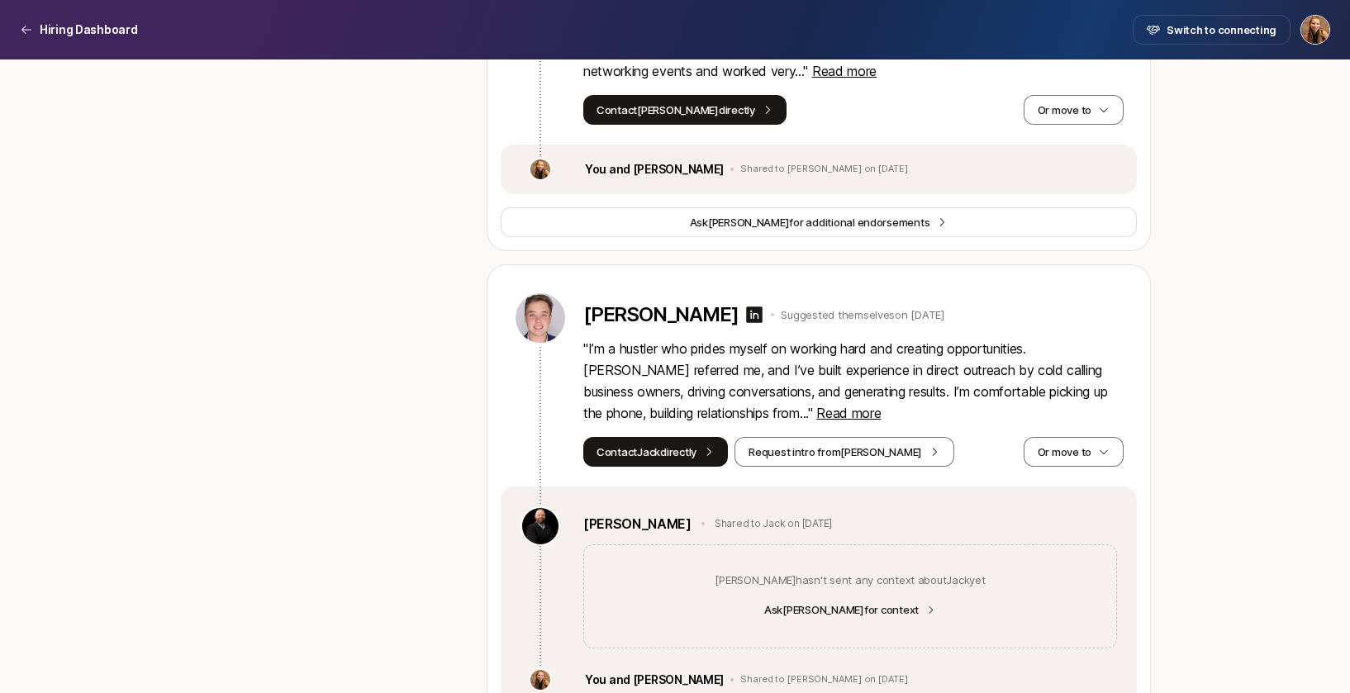
scroll to position [33071, 0]
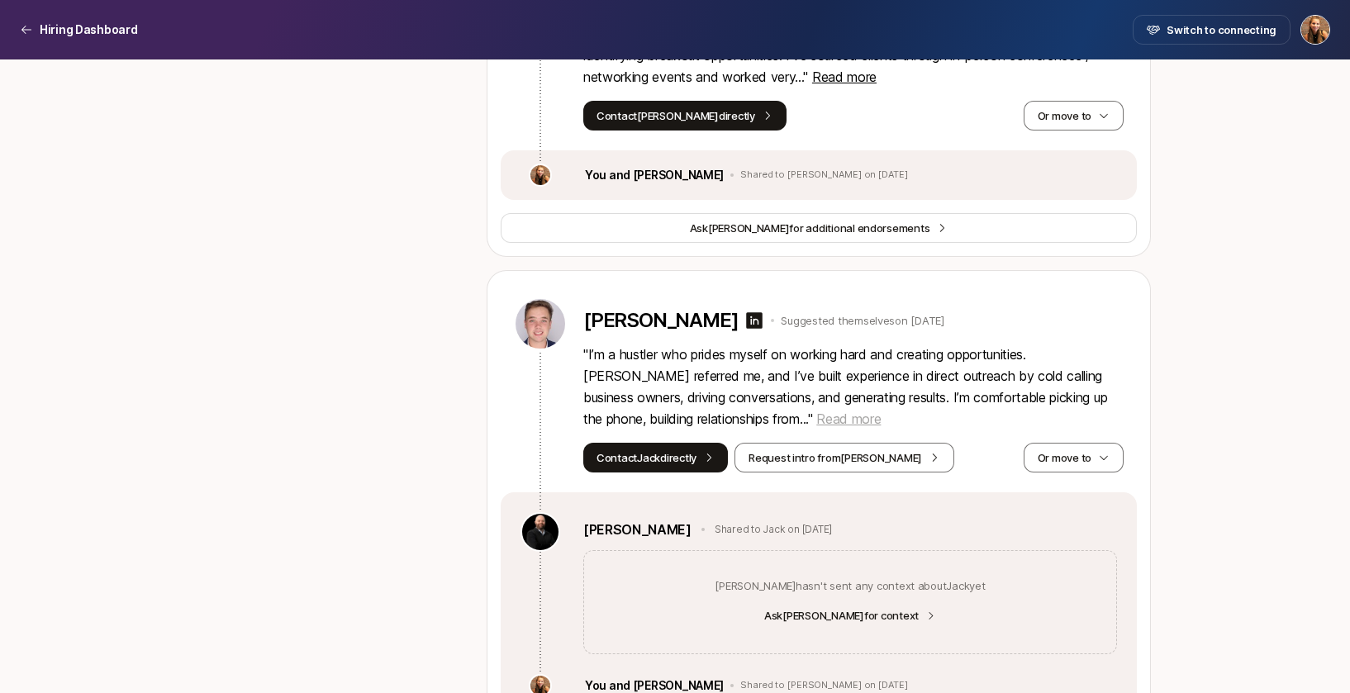
click at [839, 410] on span "Read more" at bounding box center [848, 418] width 64 height 17
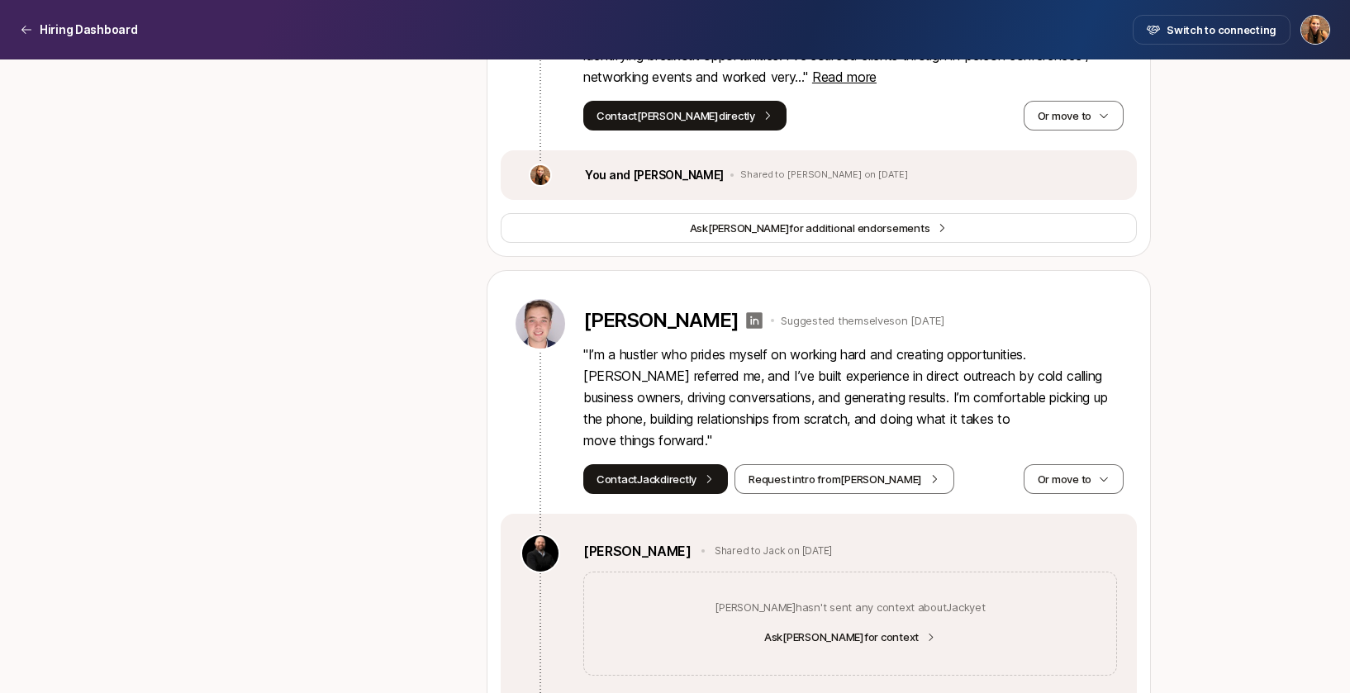
click at [747, 312] on icon at bounding box center [755, 320] width 17 height 17
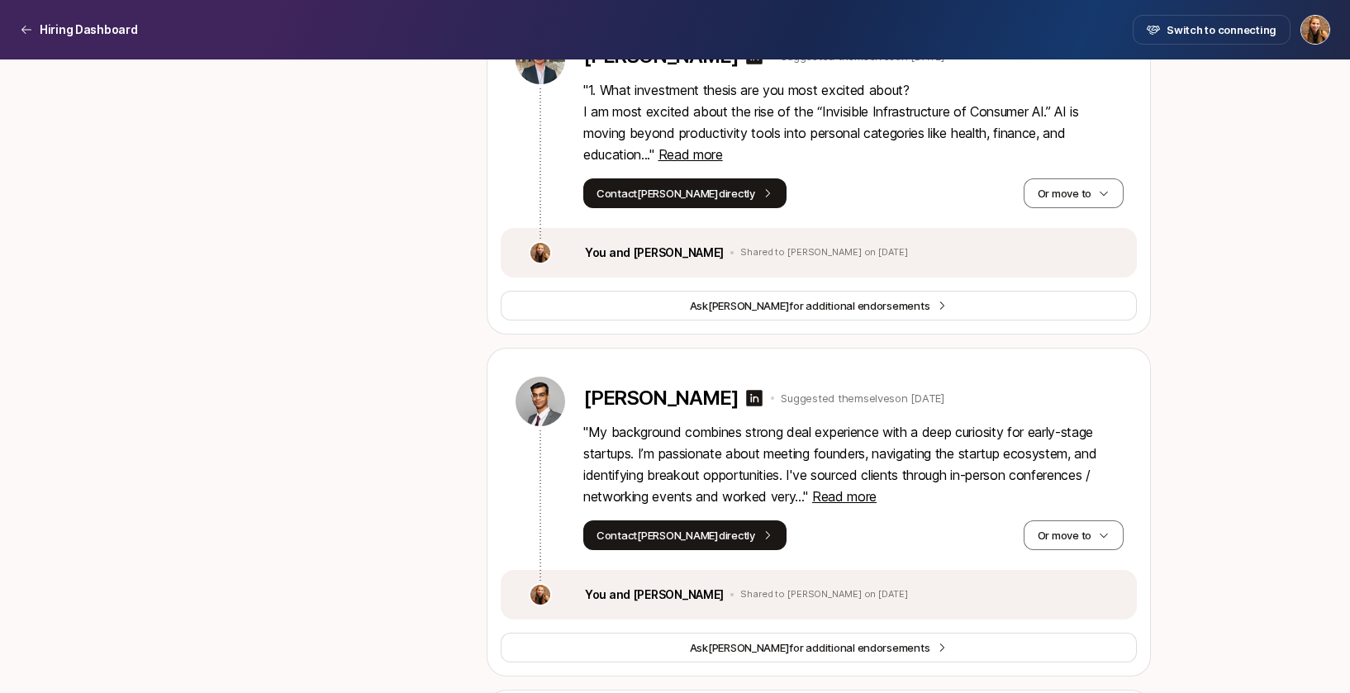
scroll to position [32650, 0]
click at [1058, 521] on button "Or move to" at bounding box center [1073, 536] width 100 height 30
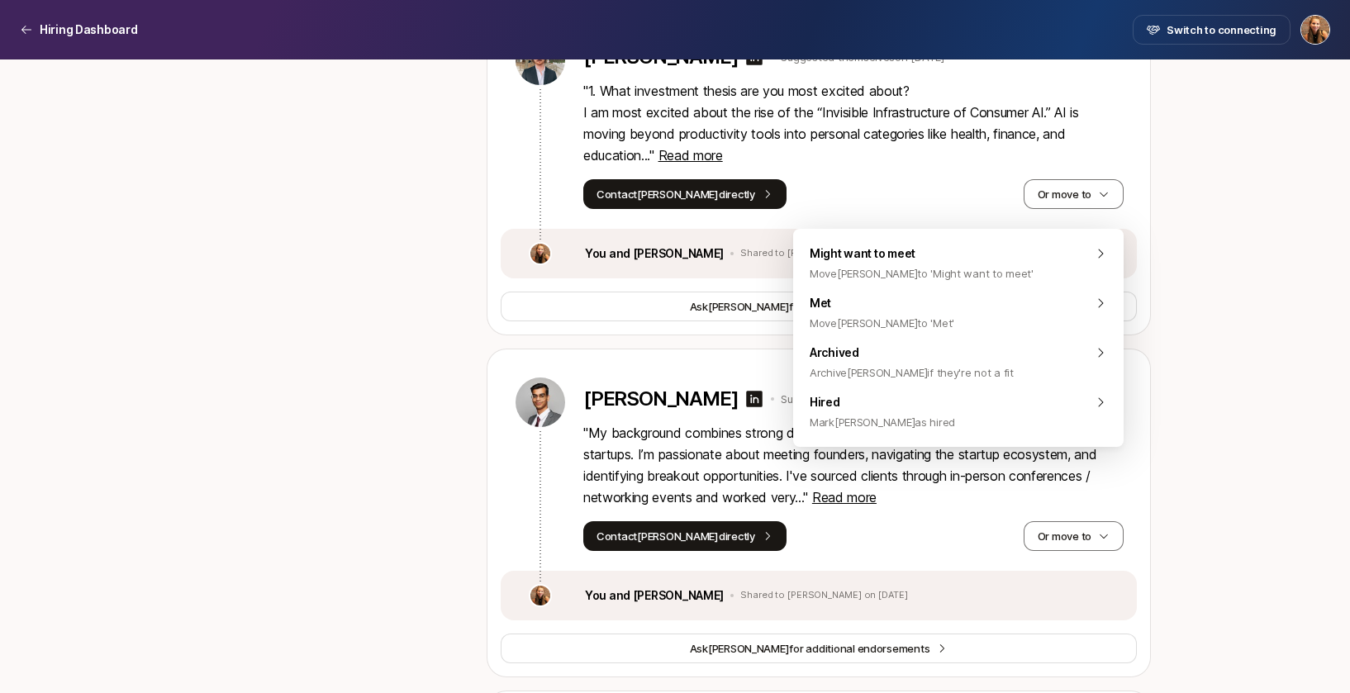
click at [875, 571] on div "You and [PERSON_NAME] to [PERSON_NAME] on [DATE]" at bounding box center [819, 596] width 636 height 50
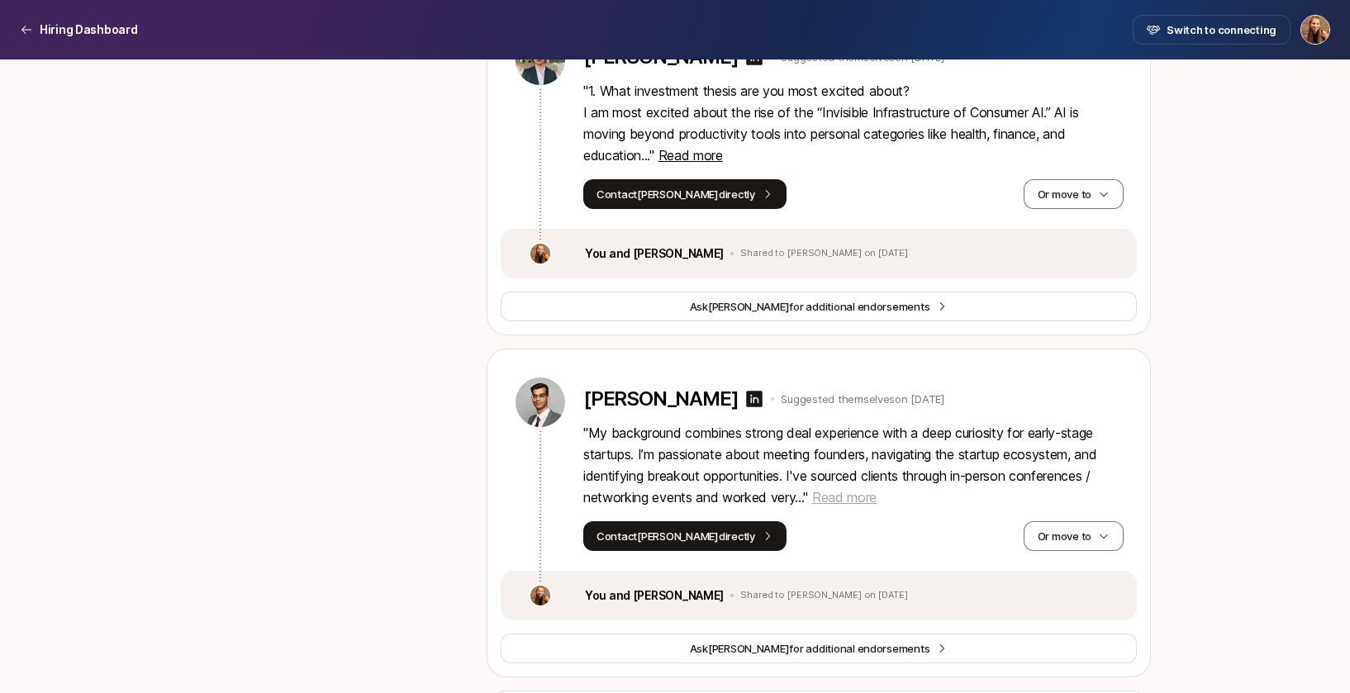
click at [853, 489] on span "Read more" at bounding box center [844, 497] width 64 height 17
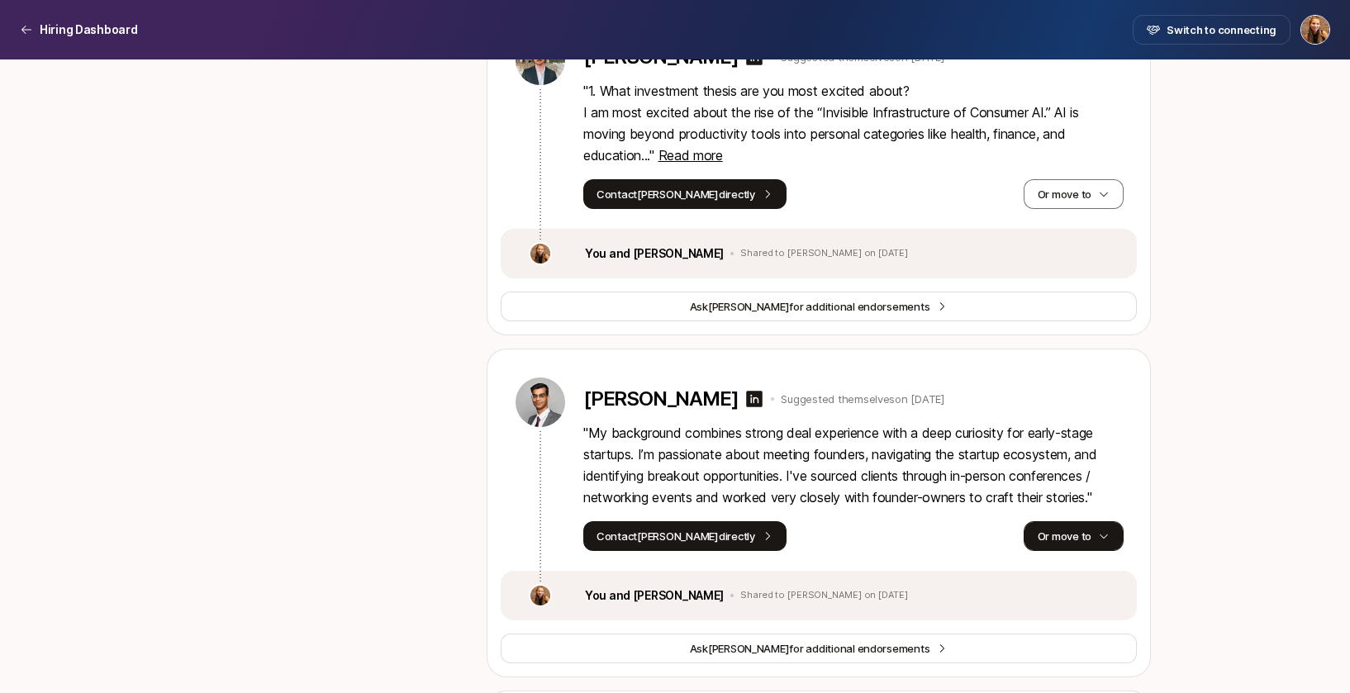
click at [1068, 521] on button "Or move to" at bounding box center [1073, 536] width 100 height 30
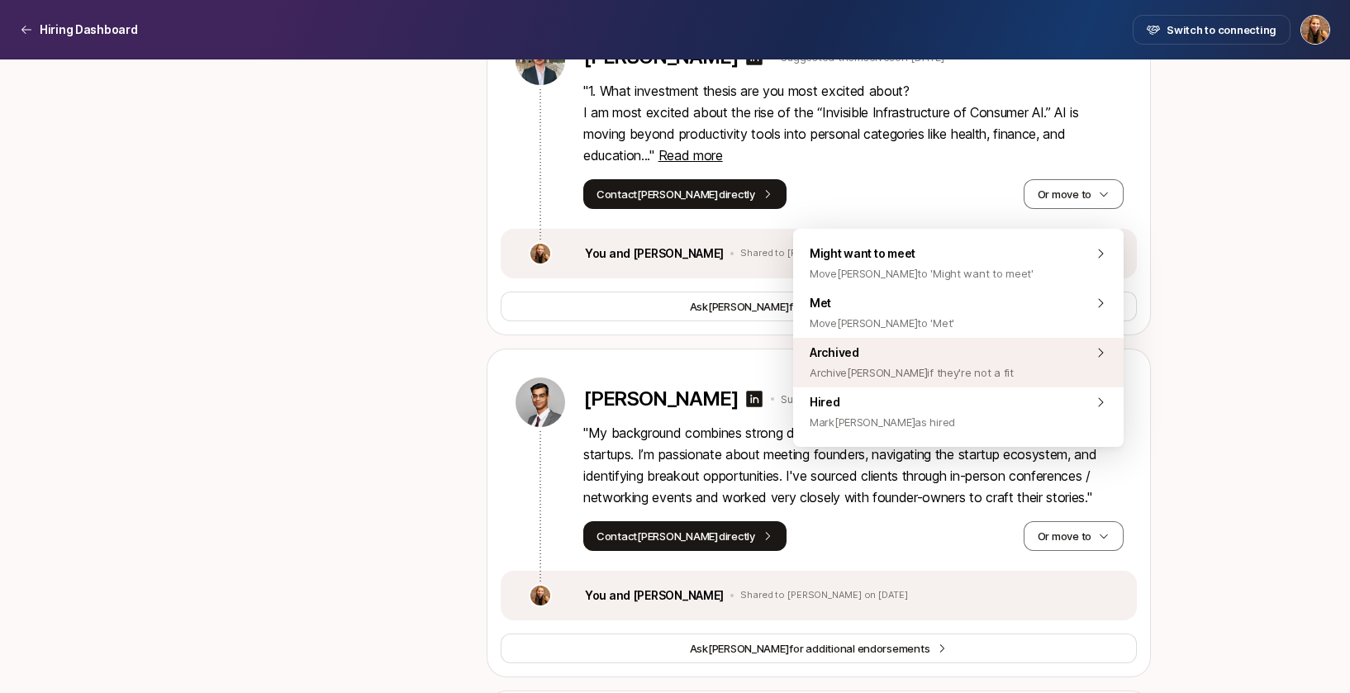
click at [973, 364] on div "Archived Archive [PERSON_NAME] if they're not a fit" at bounding box center [958, 363] width 330 height 50
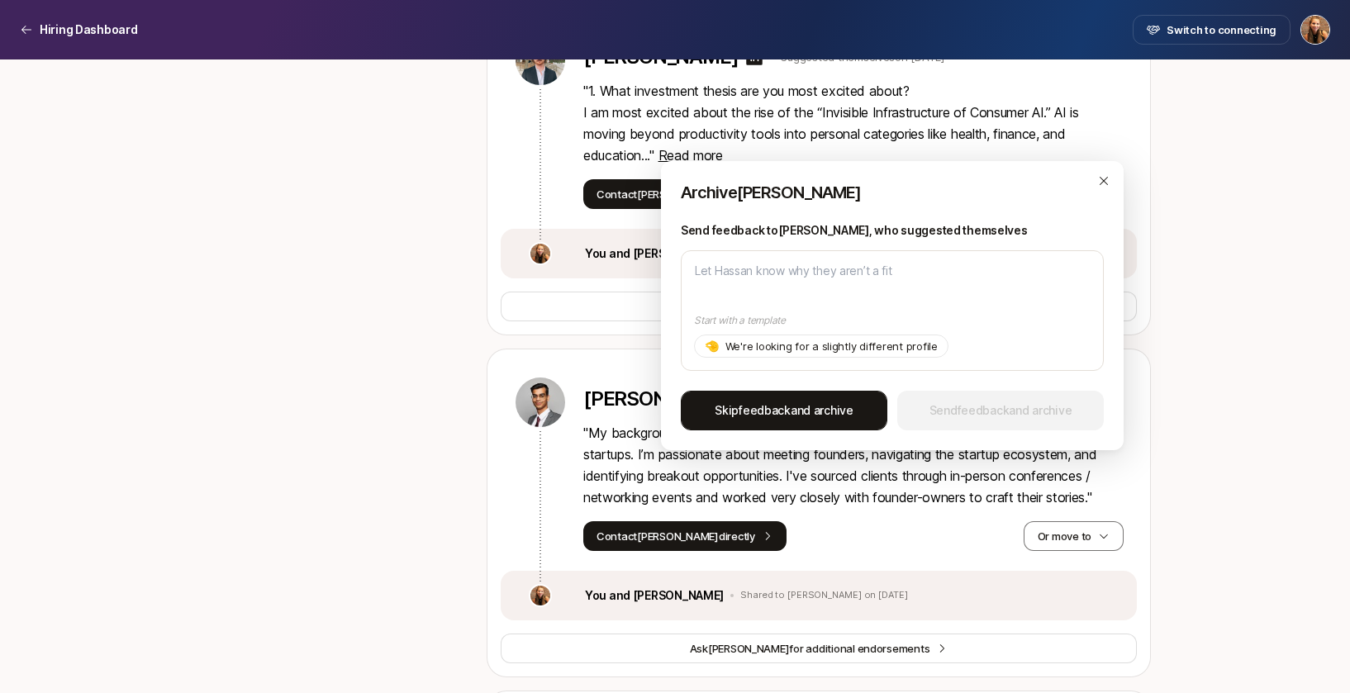
click at [818, 414] on span "Skip feedback and archive" at bounding box center [783, 411] width 139 height 20
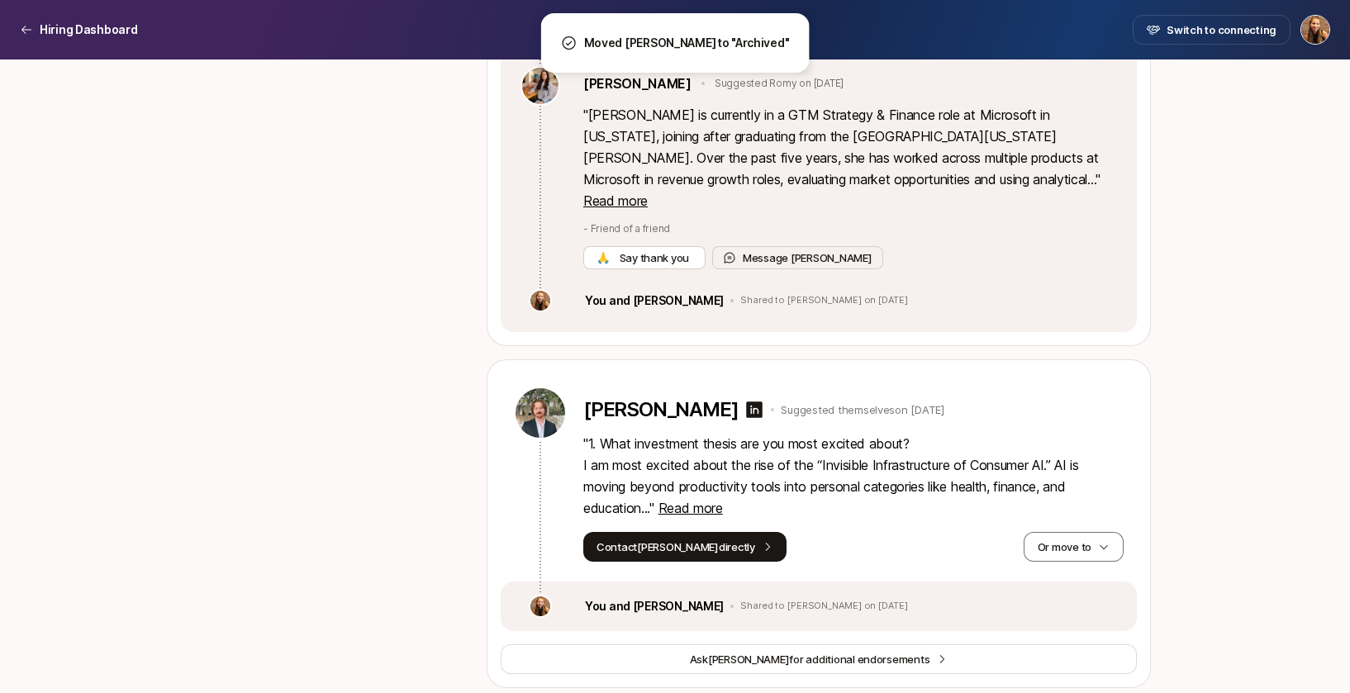
scroll to position [32292, 0]
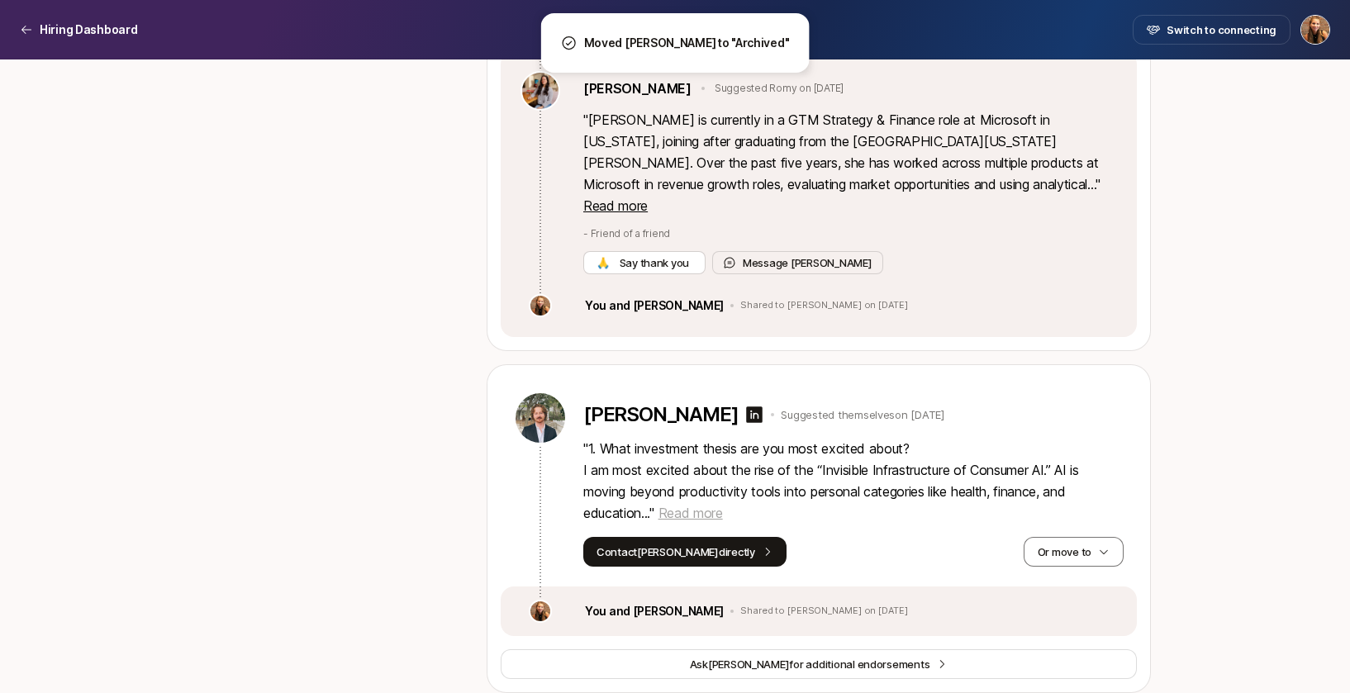
click at [702, 505] on span "Read more" at bounding box center [690, 513] width 64 height 17
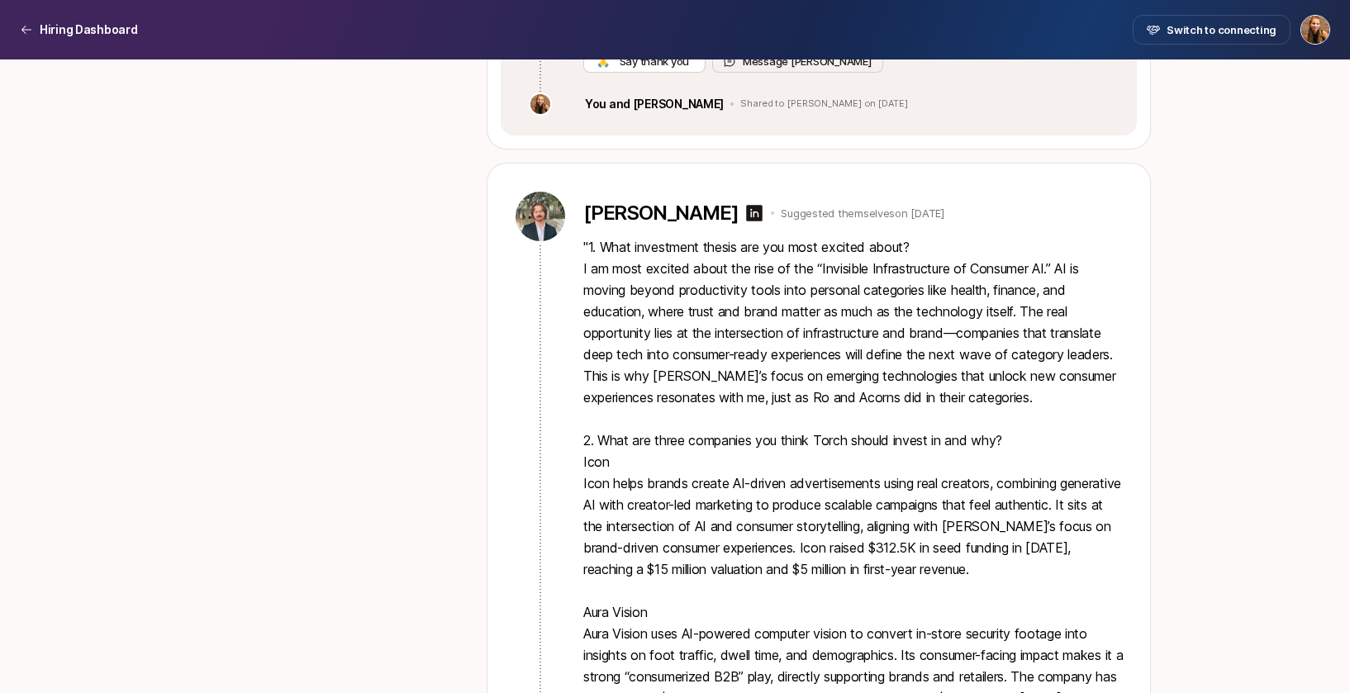
scroll to position [32377, 0]
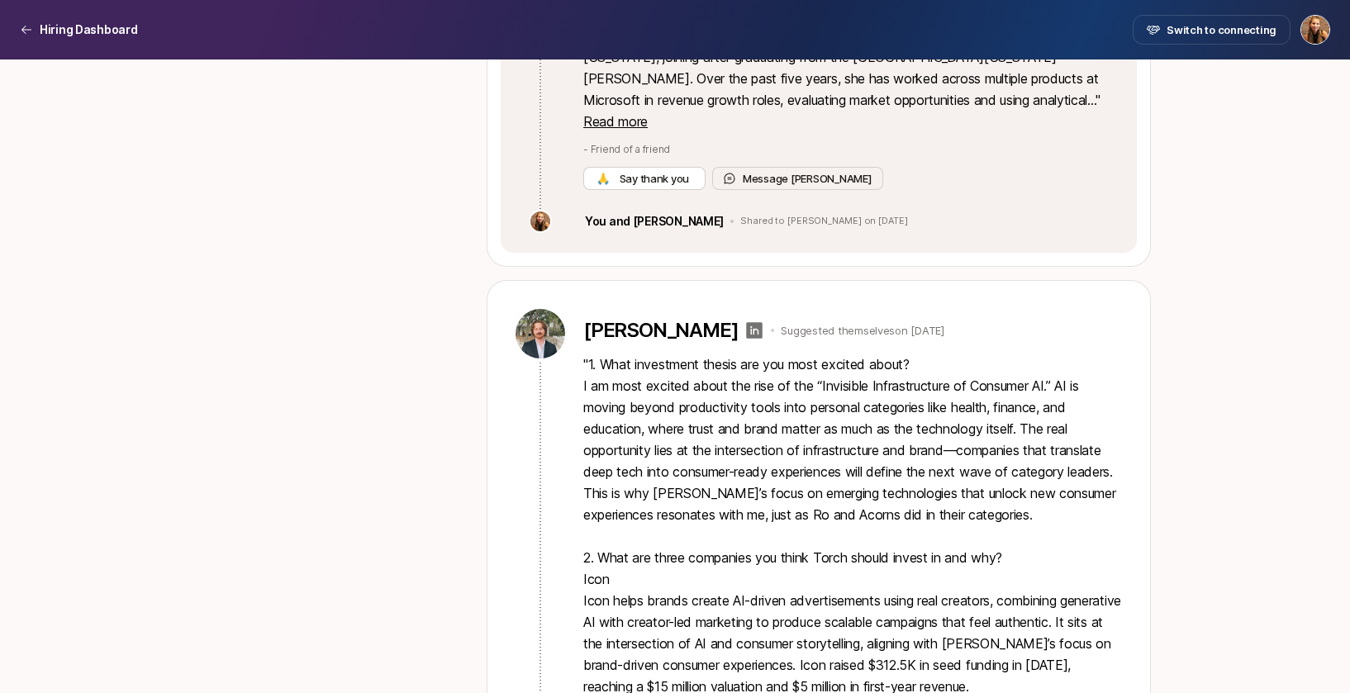
click at [747, 322] on icon at bounding box center [755, 330] width 17 height 17
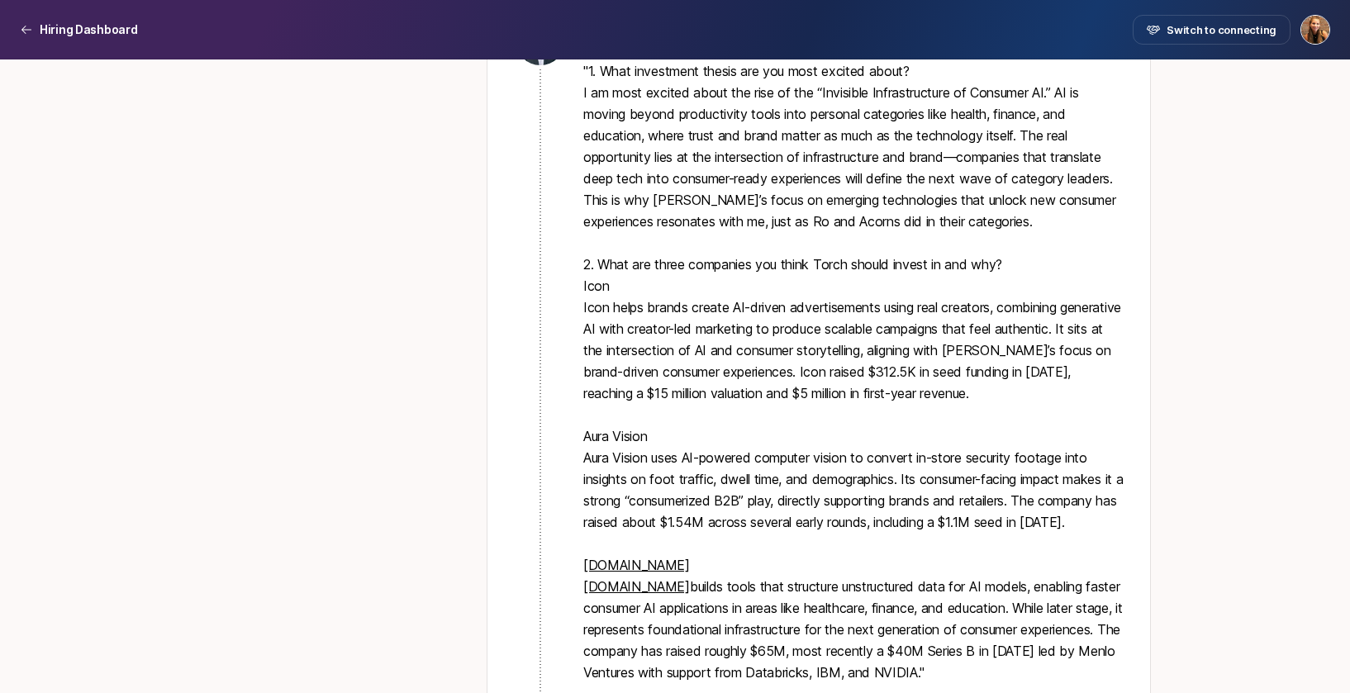
scroll to position [32706, 0]
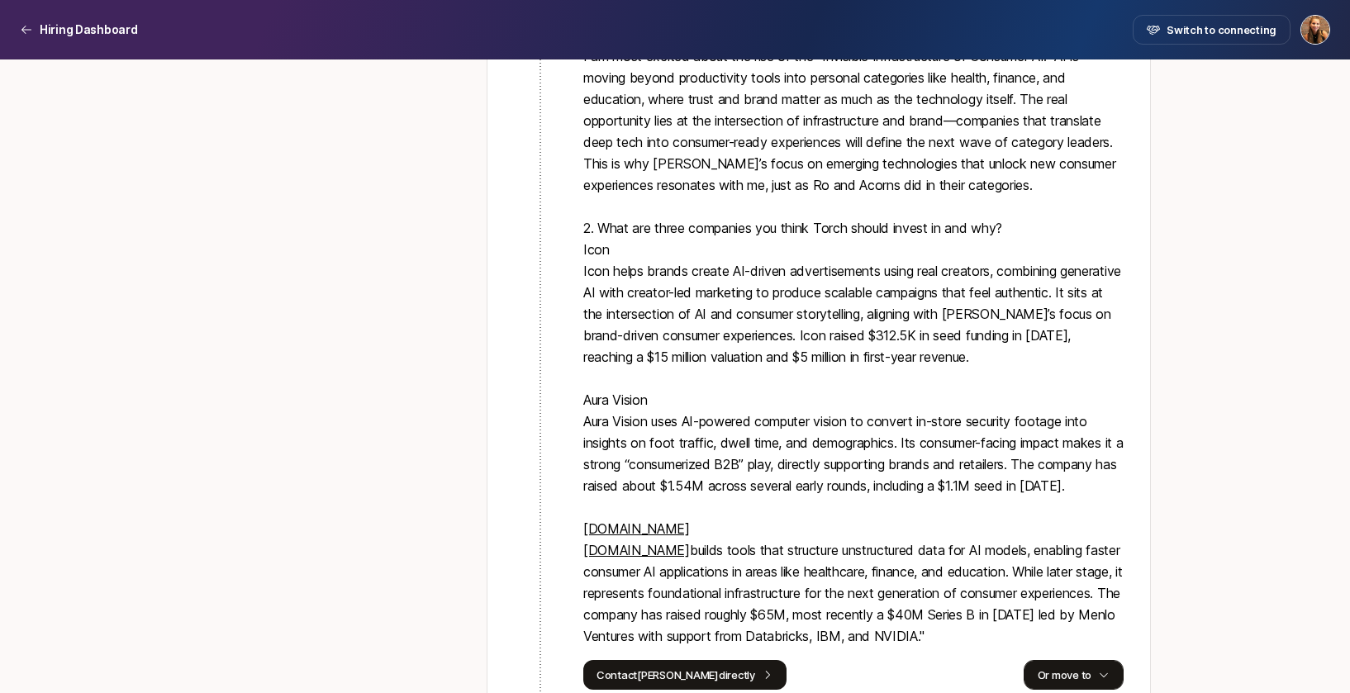
click at [1061, 660] on button "Or move to" at bounding box center [1073, 675] width 100 height 30
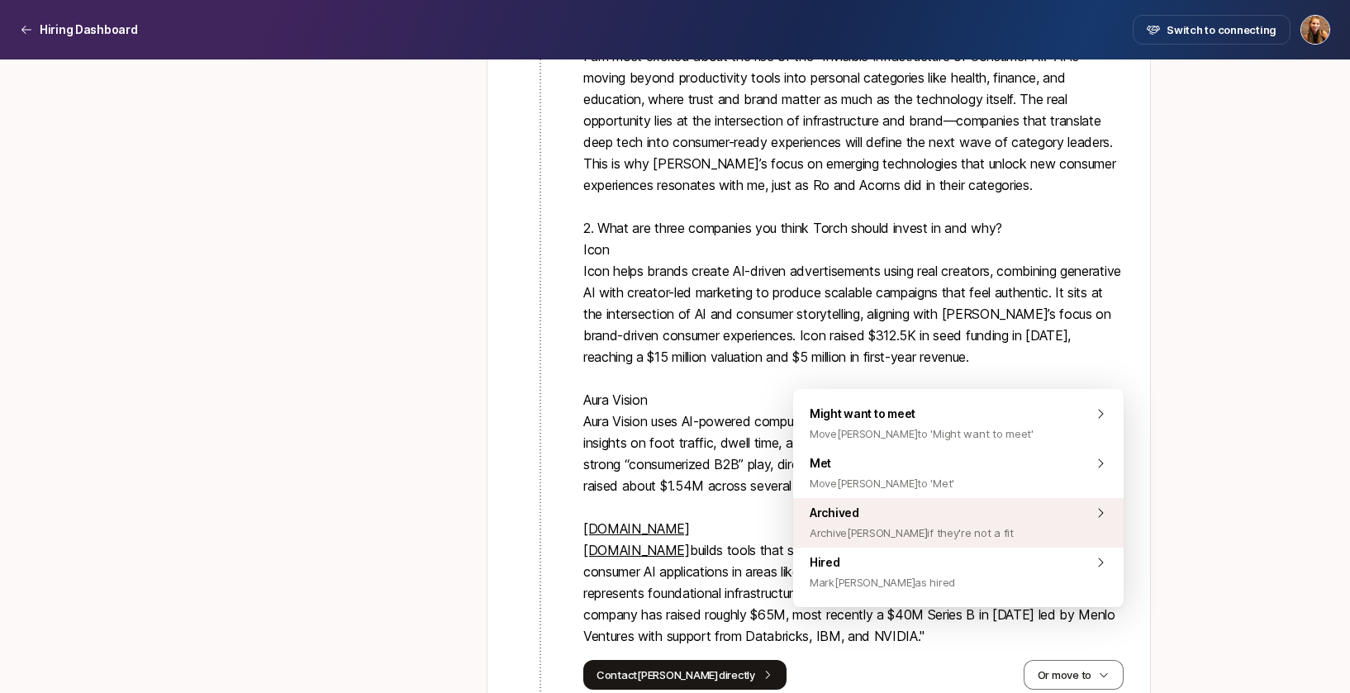
click at [968, 514] on div "Archived Archive [PERSON_NAME] if they're not a fit" at bounding box center [958, 523] width 330 height 50
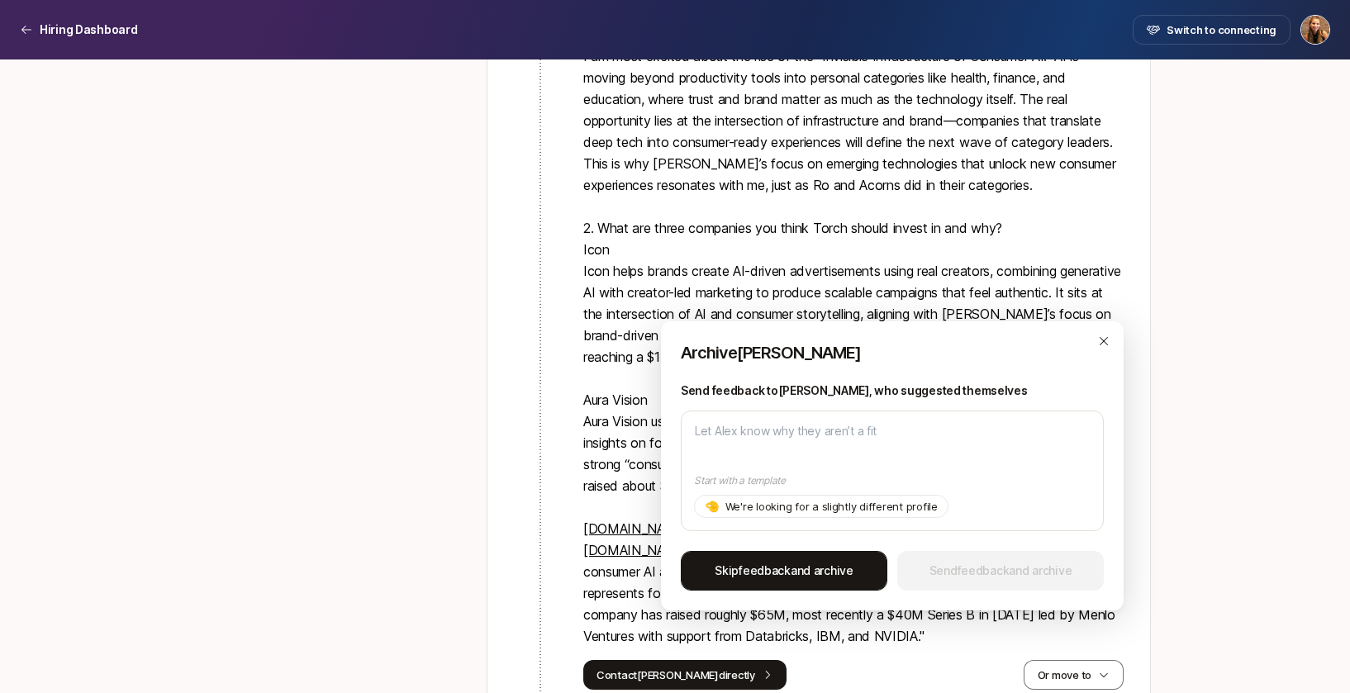
click at [843, 567] on span "Skip feedback and archive" at bounding box center [783, 571] width 139 height 20
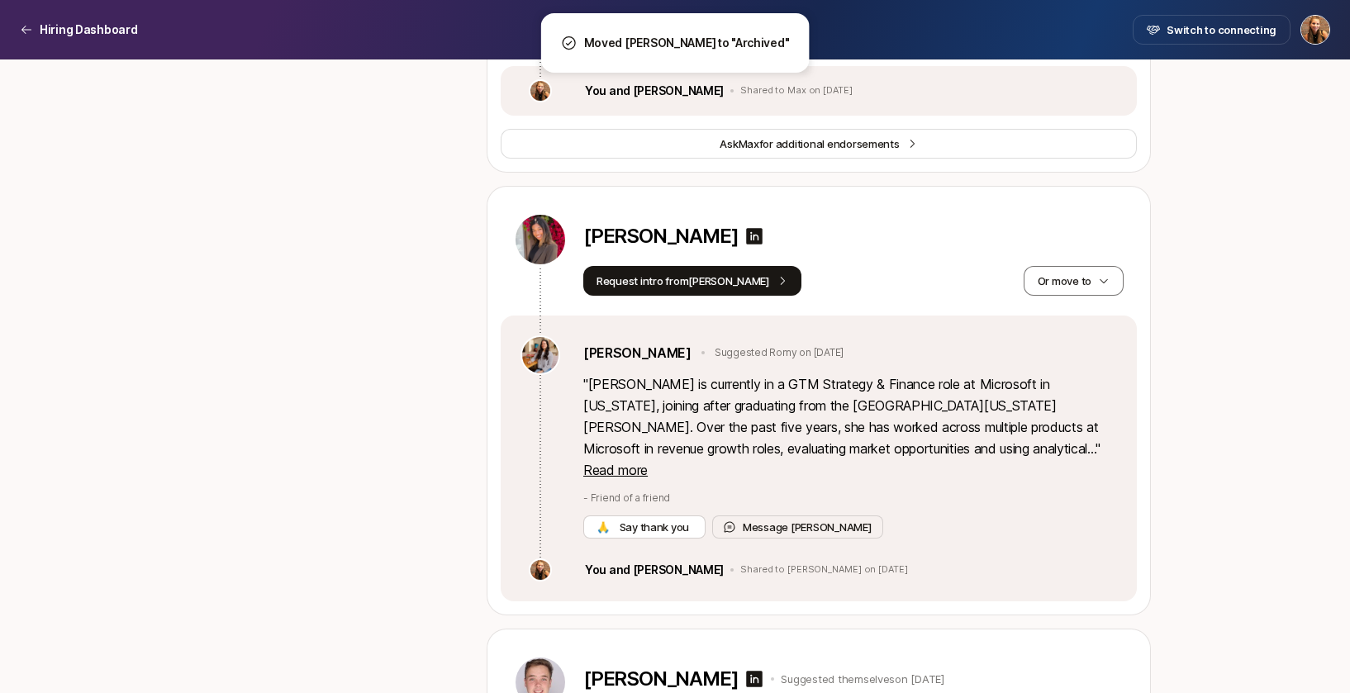
scroll to position [32027, 0]
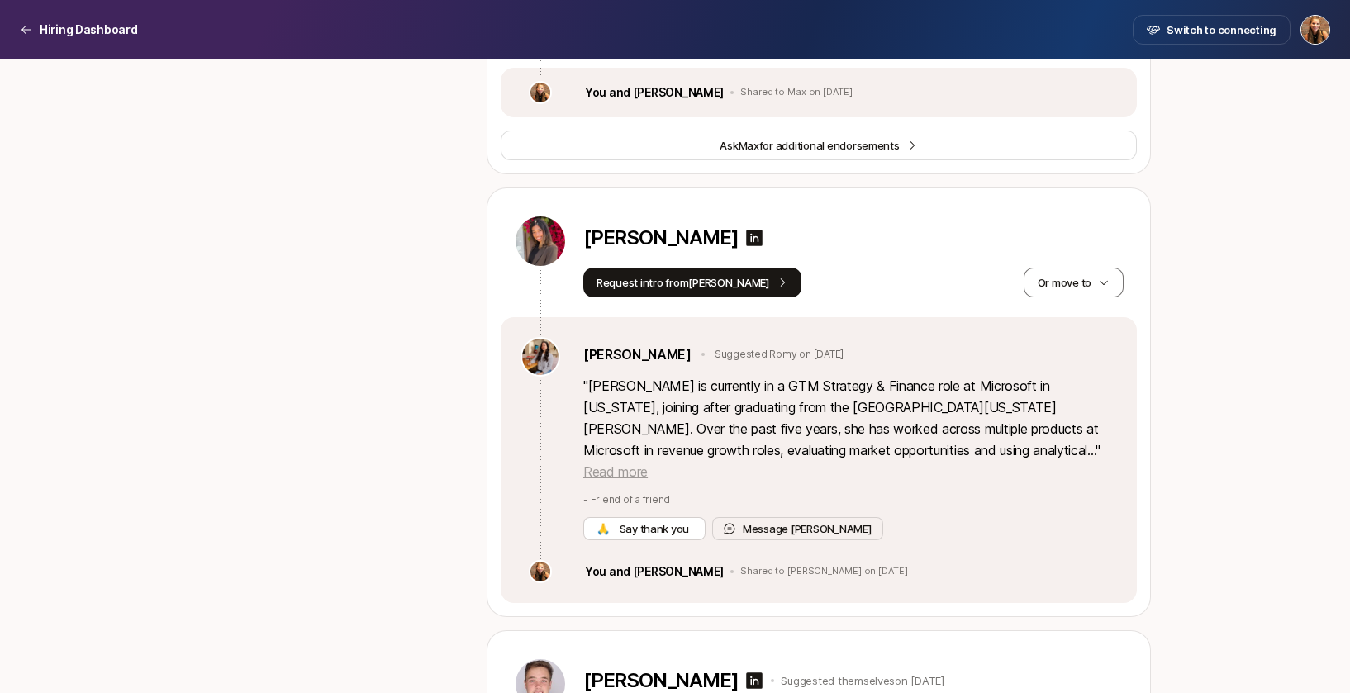
click at [648, 463] on span "Read more" at bounding box center [615, 471] width 64 height 17
click at [1045, 263] on div "[PERSON_NAME] Request intro from [PERSON_NAME] move to" at bounding box center [819, 252] width 636 height 129
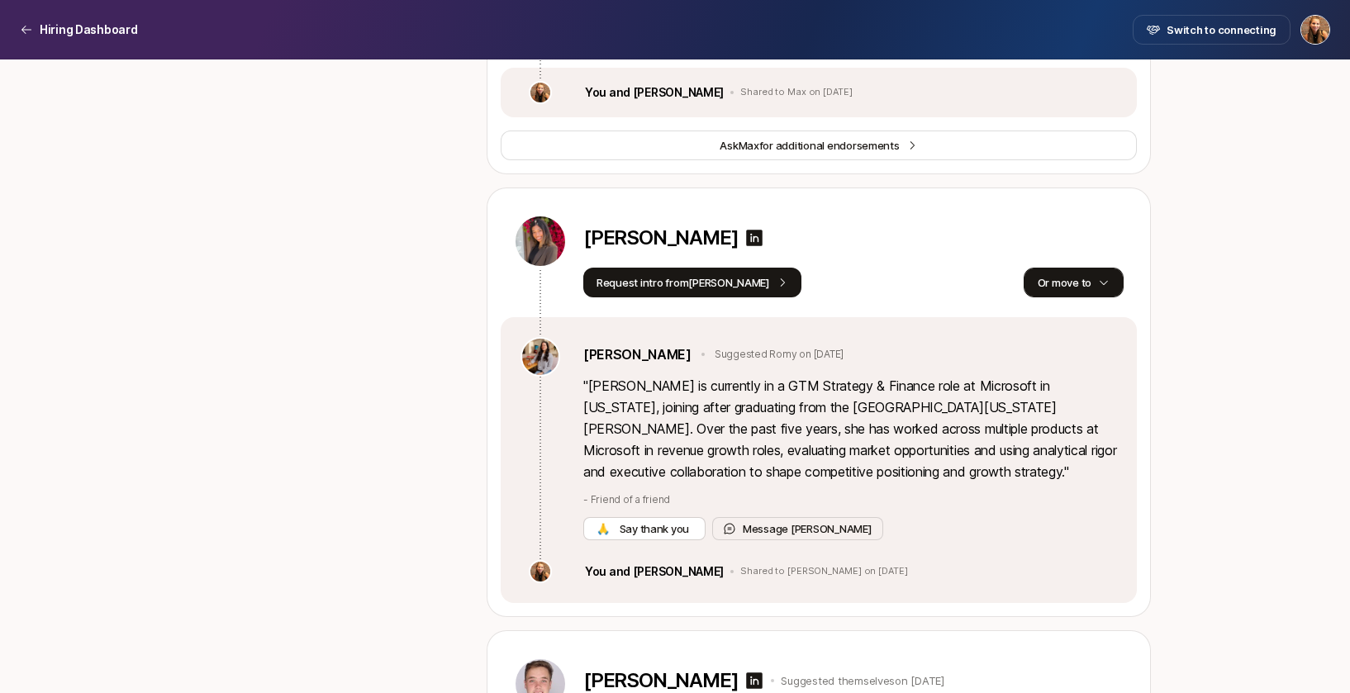
click at [1052, 268] on button "Or move to" at bounding box center [1073, 283] width 100 height 30
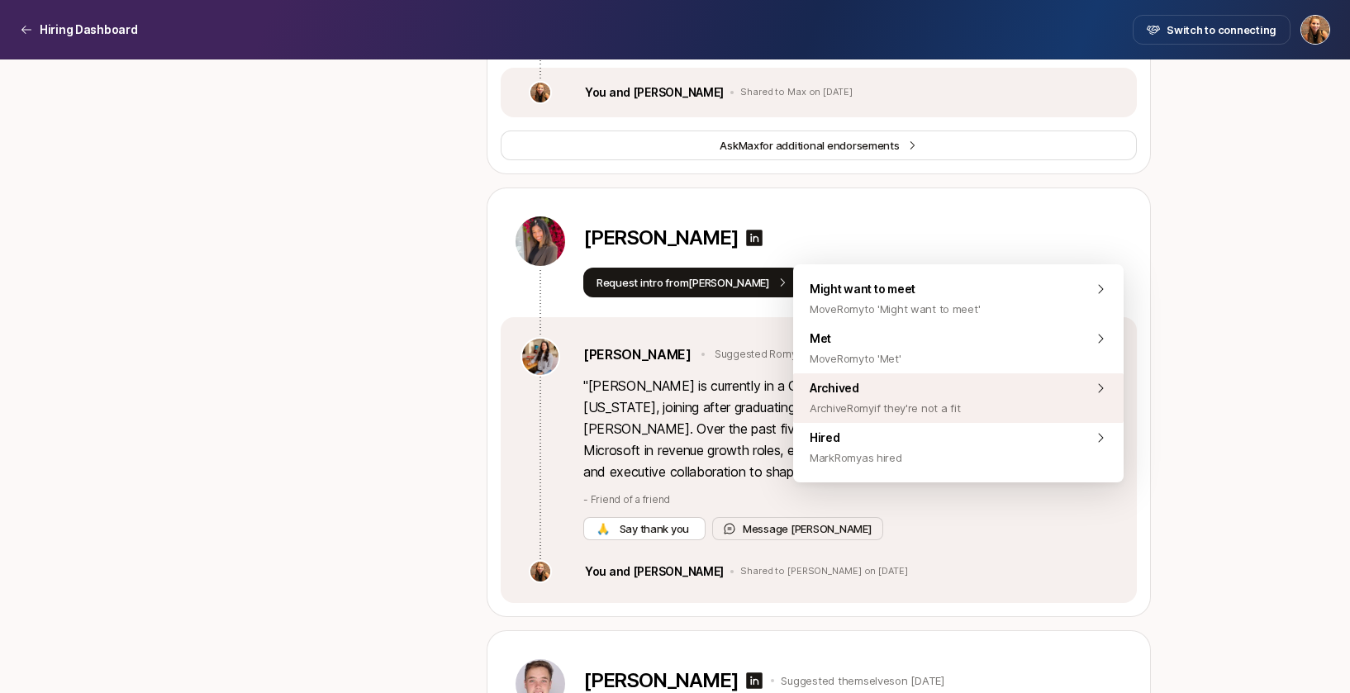
click at [923, 391] on span "Archived Archive Romy if they're not a fit" at bounding box center [884, 398] width 150 height 40
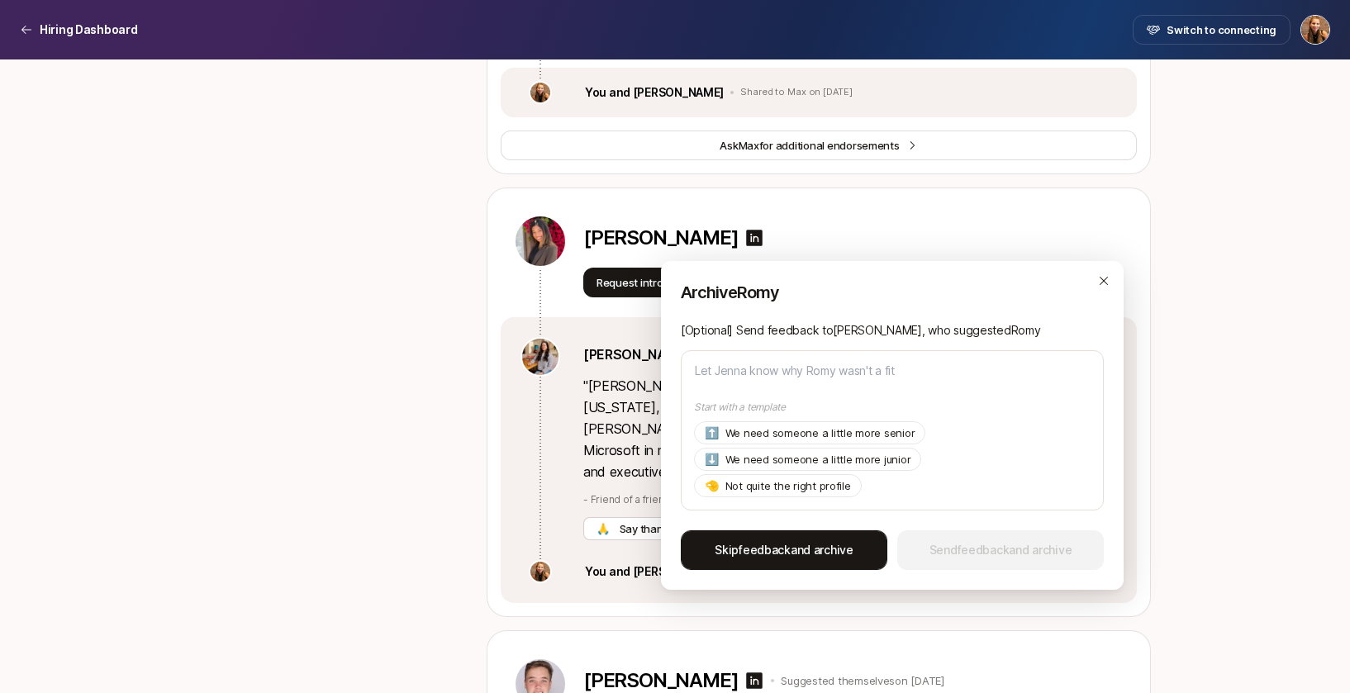
click at [784, 558] on span "Skip feedback and archive" at bounding box center [783, 550] width 139 height 20
type textarea "x"
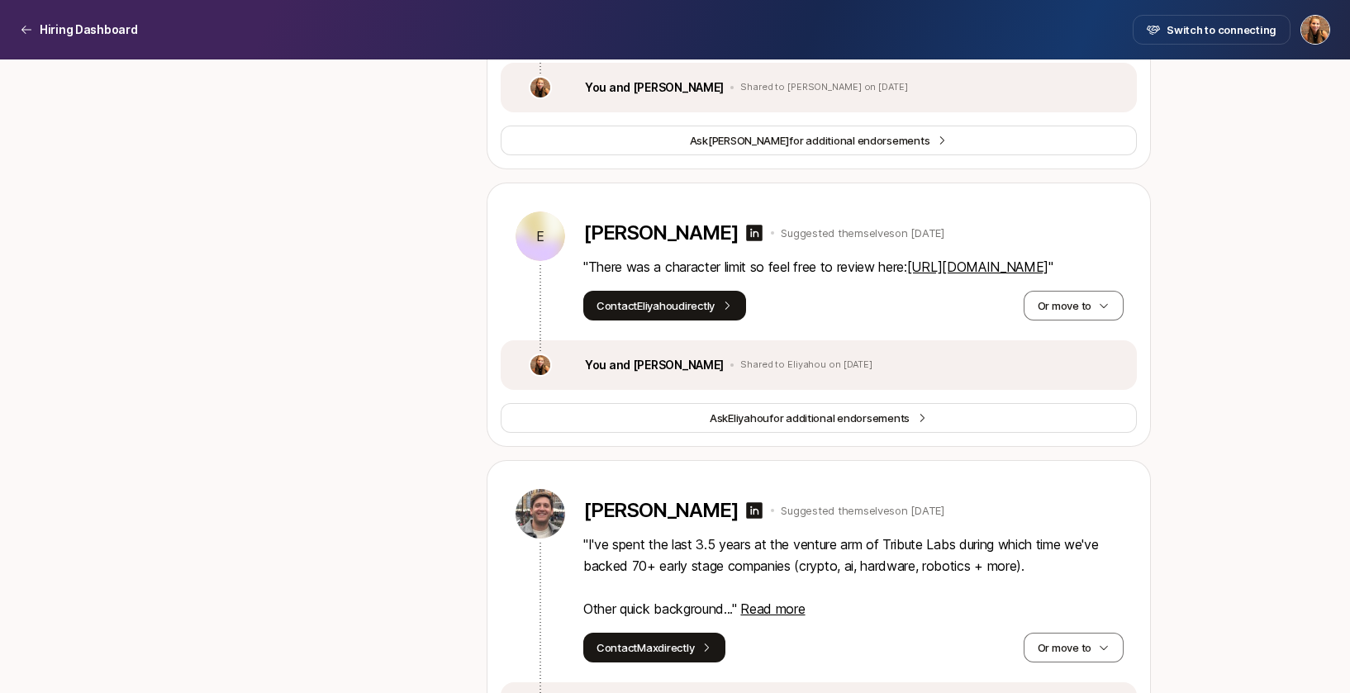
scroll to position [31428, 0]
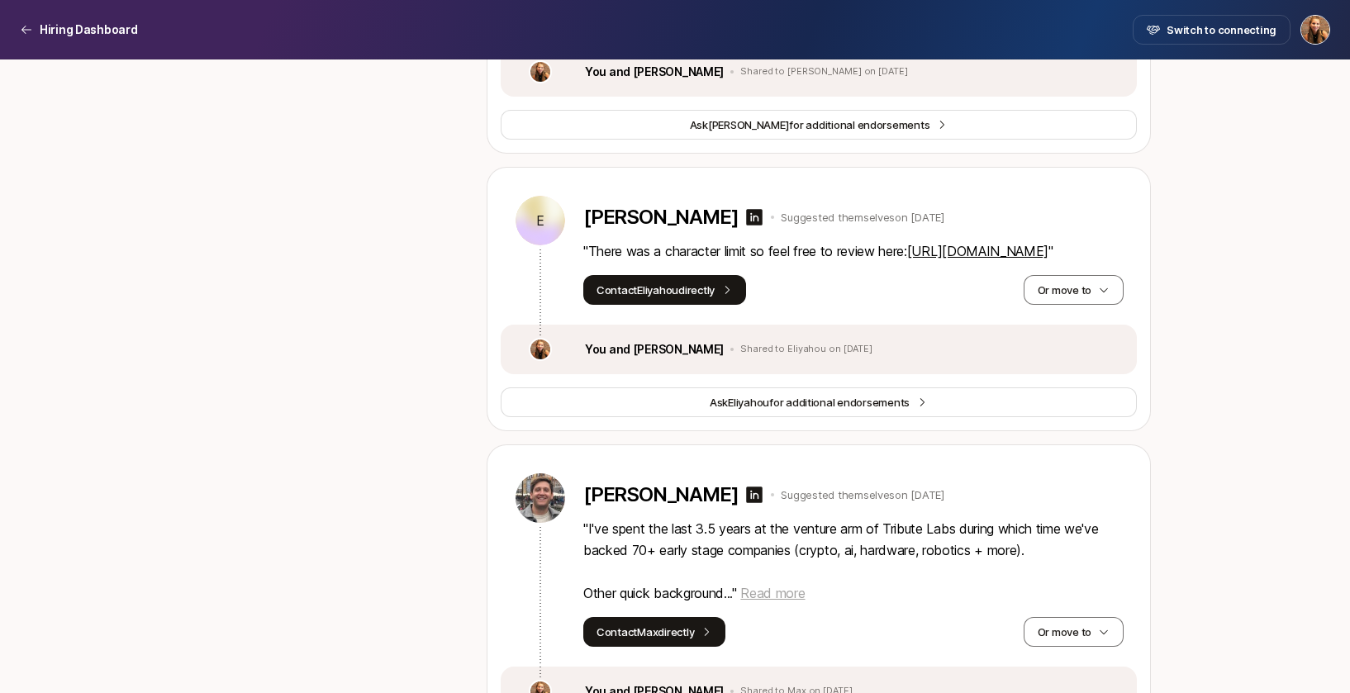
click at [776, 585] on span "Read more" at bounding box center [772, 593] width 64 height 17
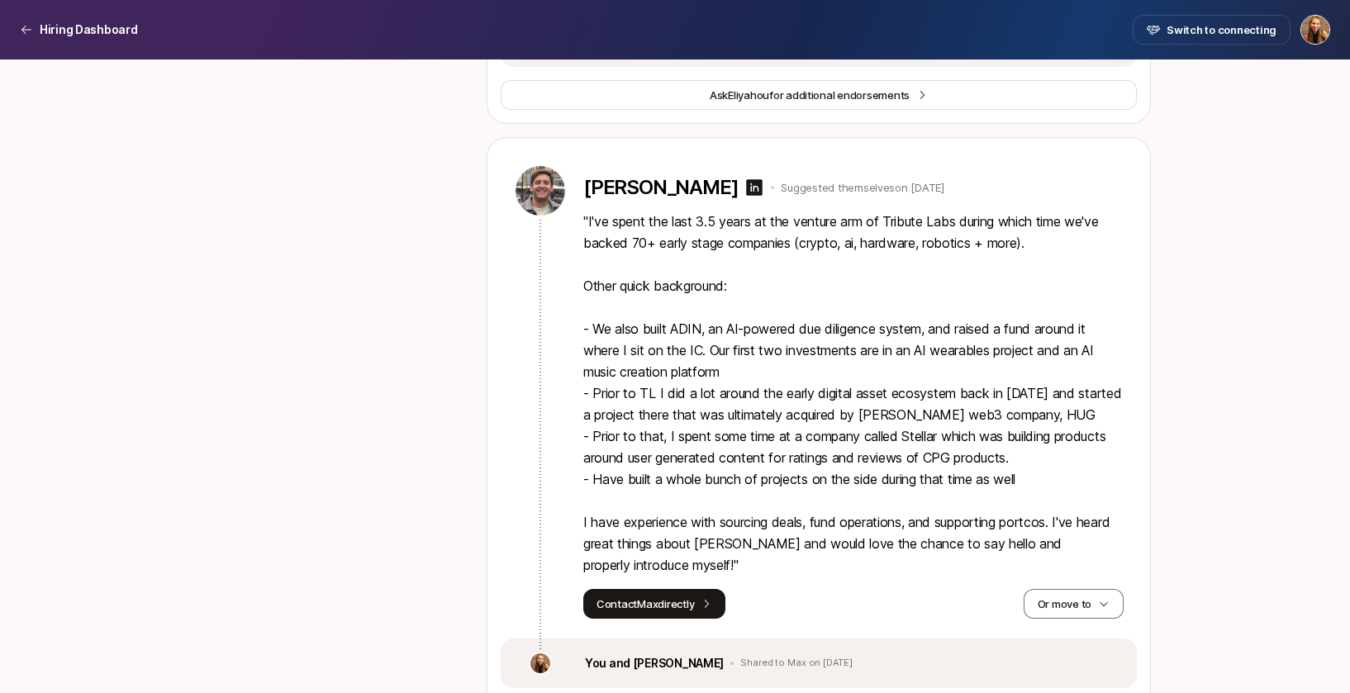
scroll to position [31736, 0]
click at [747, 178] on icon at bounding box center [755, 186] width 17 height 17
click at [686, 588] on button "Contact Max directly" at bounding box center [654, 603] width 142 height 30
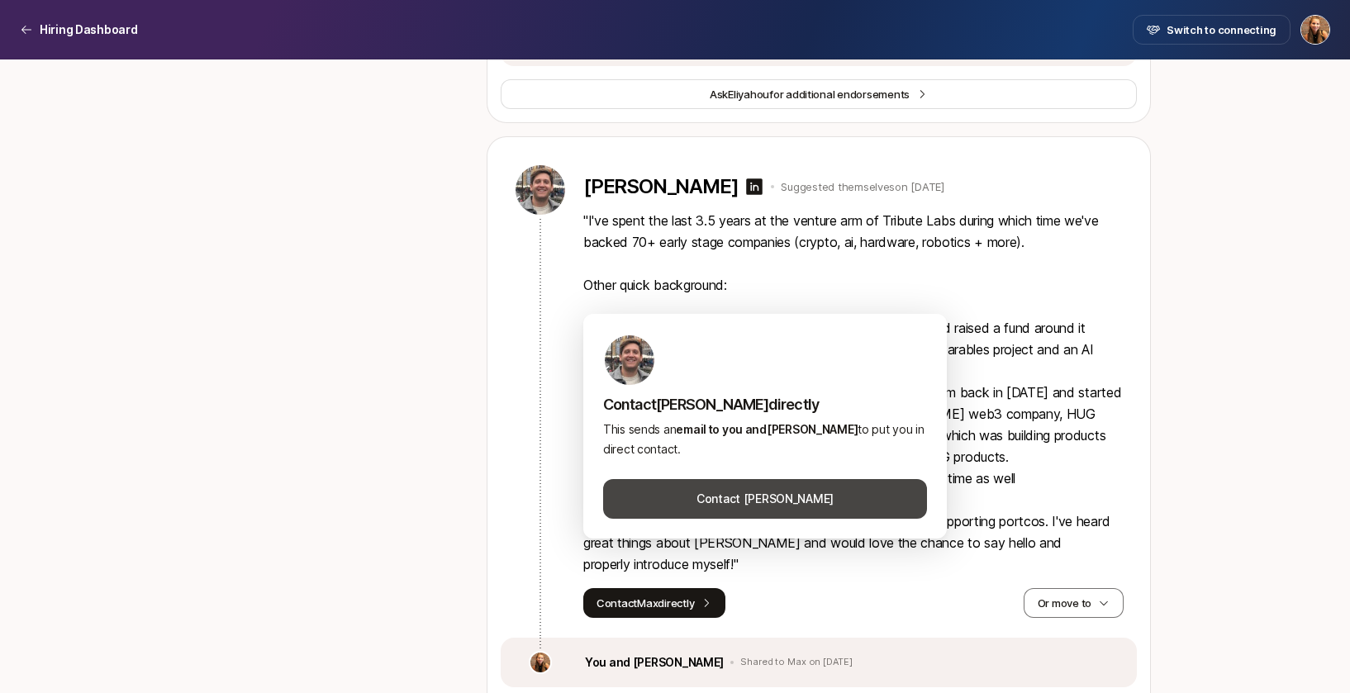
click at [729, 497] on button "Contact [PERSON_NAME]" at bounding box center [765, 499] width 324 height 40
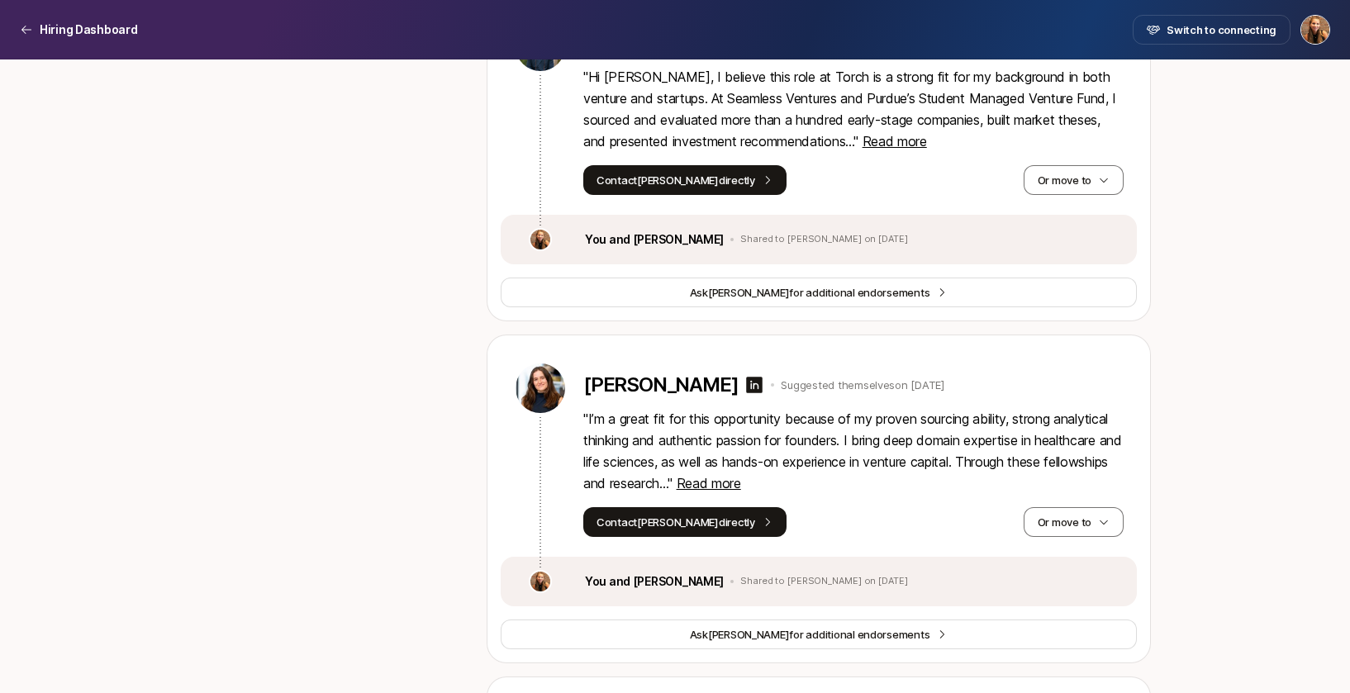
scroll to position [30916, 0]
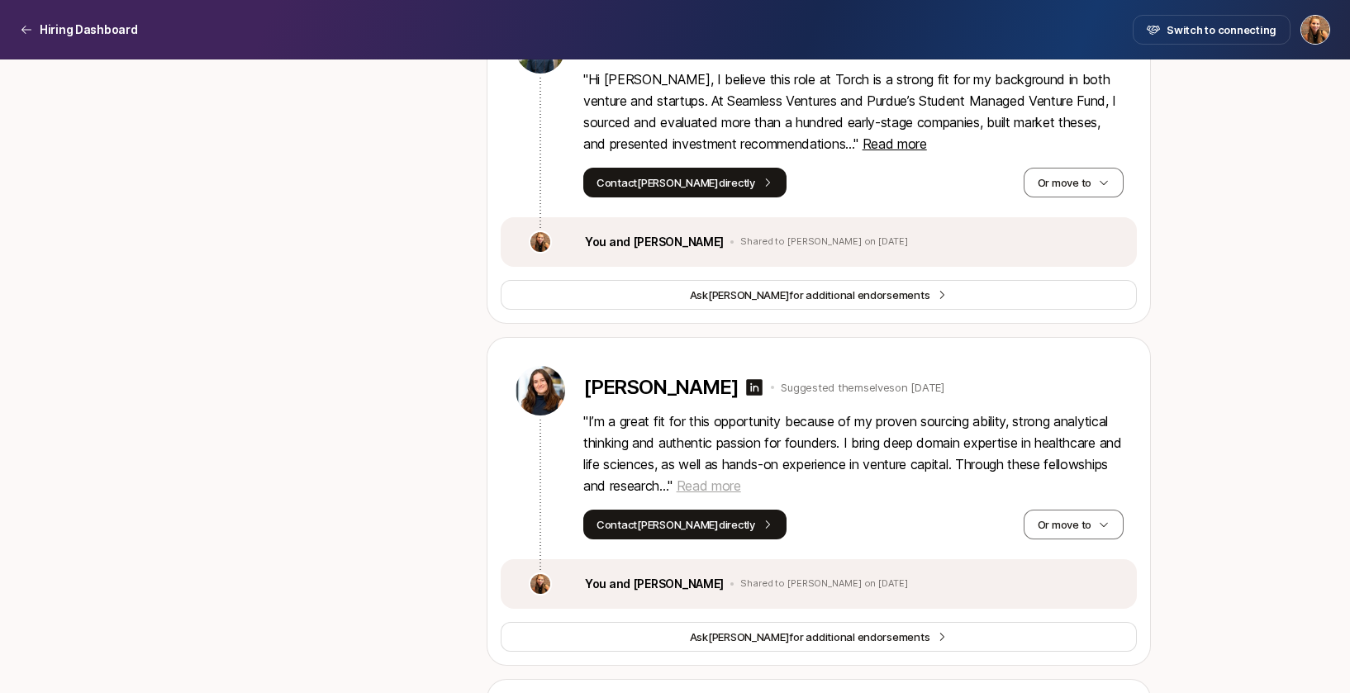
click at [741, 477] on span "Read more" at bounding box center [708, 485] width 64 height 17
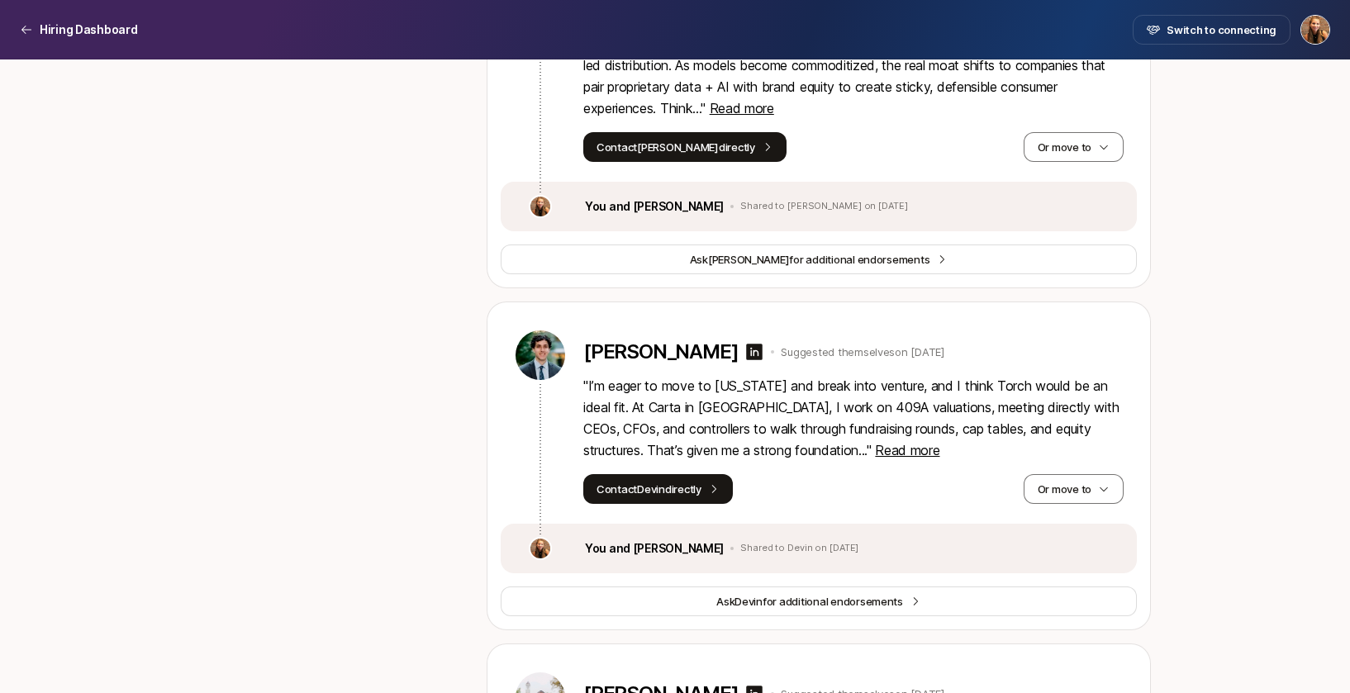
scroll to position [30110, 0]
